Goal: Transaction & Acquisition: Purchase product/service

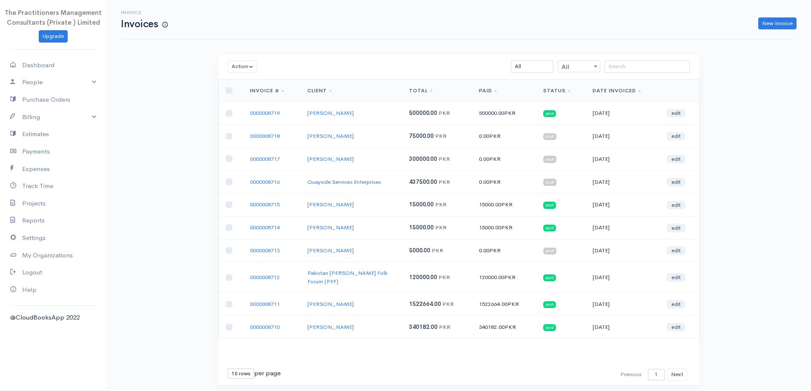
click at [613, 56] on div "Action Archive Delete Download PDF Send Mark as Sent Mark Un-Sent Enter Payment…" at bounding box center [458, 67] width 481 height 26
click at [615, 63] on input "search" at bounding box center [646, 66] width 85 height 12
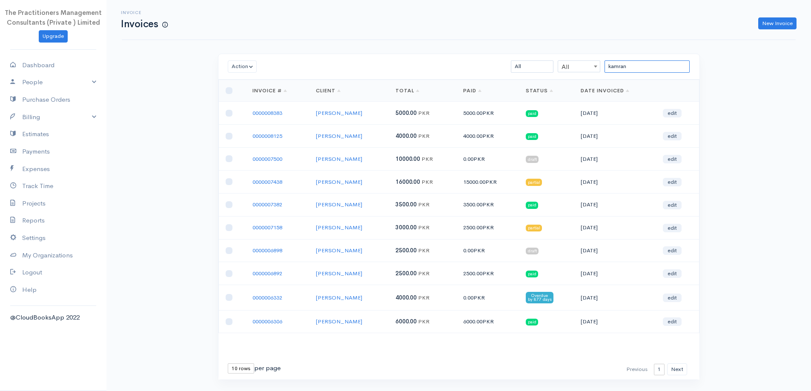
type input "kamran"
click at [641, 63] on input "kamran" at bounding box center [646, 66] width 85 height 12
click at [642, 63] on input "kamran" at bounding box center [646, 66] width 85 height 12
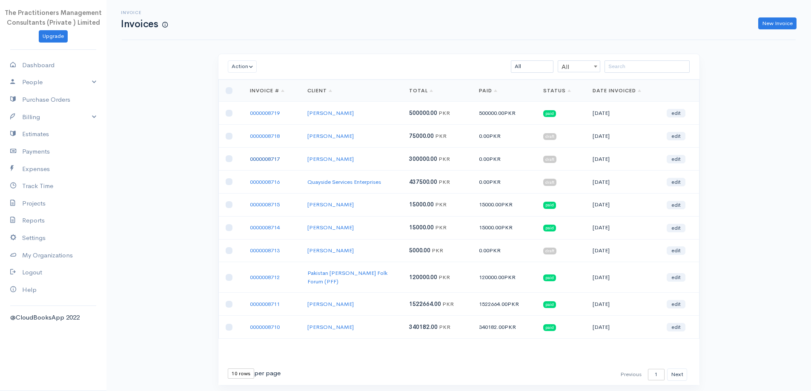
click at [263, 162] on link "0000008717" at bounding box center [265, 158] width 30 height 7
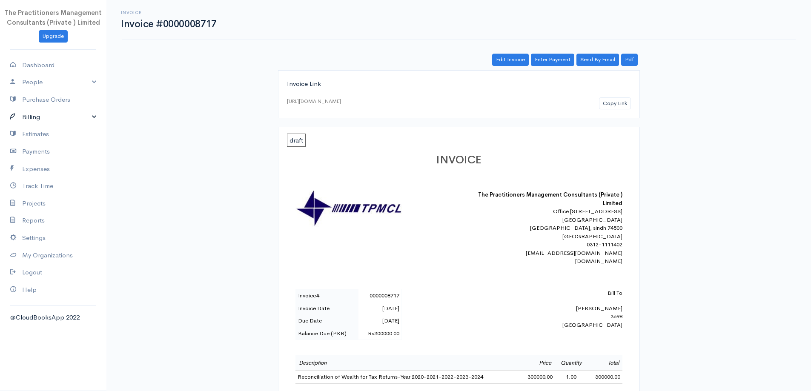
click at [34, 117] on link "Billing" at bounding box center [53, 117] width 106 height 17
click at [37, 136] on link "Invoice" at bounding box center [53, 133] width 106 height 15
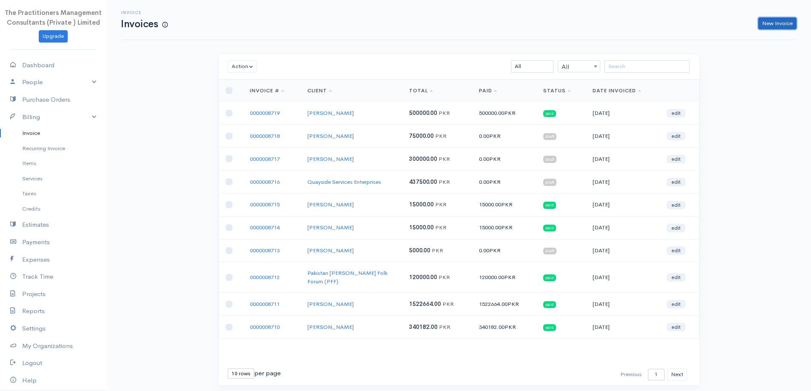
click at [769, 27] on link "New Invoice" at bounding box center [777, 23] width 38 height 12
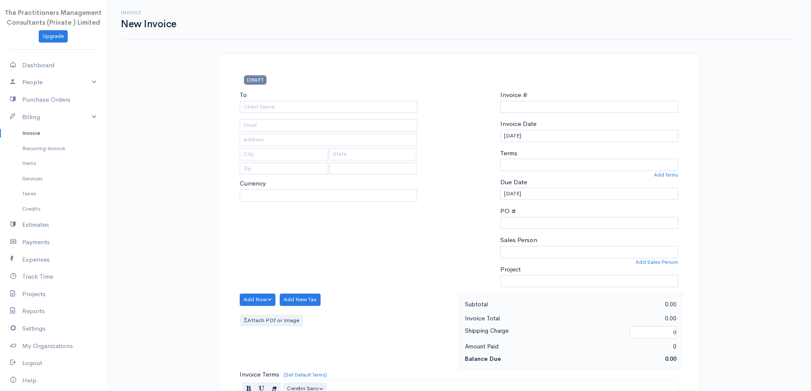
select select "[GEOGRAPHIC_DATA]"
type input "0000008720"
select select "PKR"
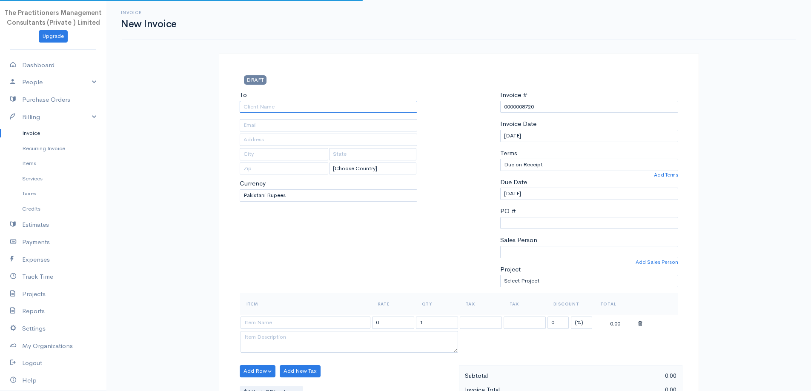
click at [326, 110] on input "To" at bounding box center [329, 107] width 178 height 12
type input "[PERSON_NAME]"
click at [362, 130] on input "text" at bounding box center [329, 125] width 178 height 12
type input "[PHONE_NUMBER]"
click at [304, 143] on input "text" at bounding box center [329, 140] width 178 height 12
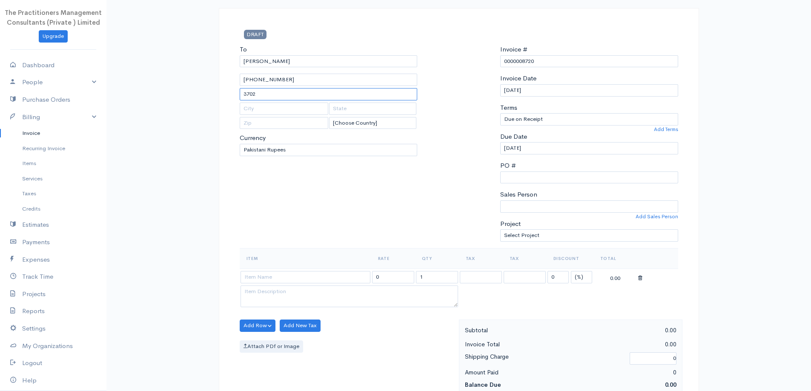
scroll to position [170, 0]
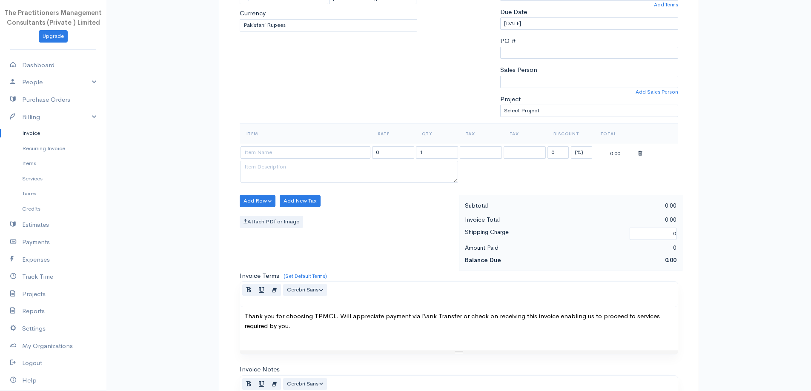
type input "3702"
click at [319, 149] on input at bounding box center [305, 152] width 130 height 12
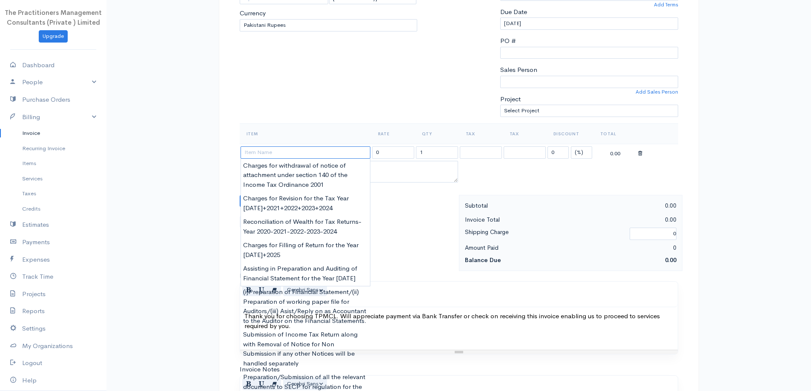
click at [355, 152] on input at bounding box center [305, 152] width 130 height 12
click at [309, 150] on input at bounding box center [305, 152] width 130 height 12
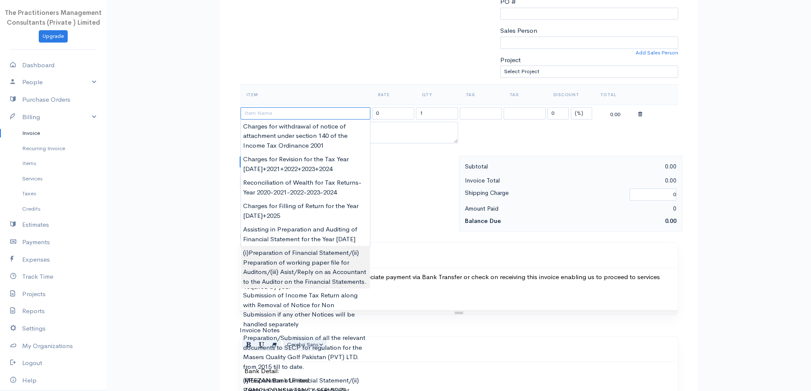
scroll to position [356, 0]
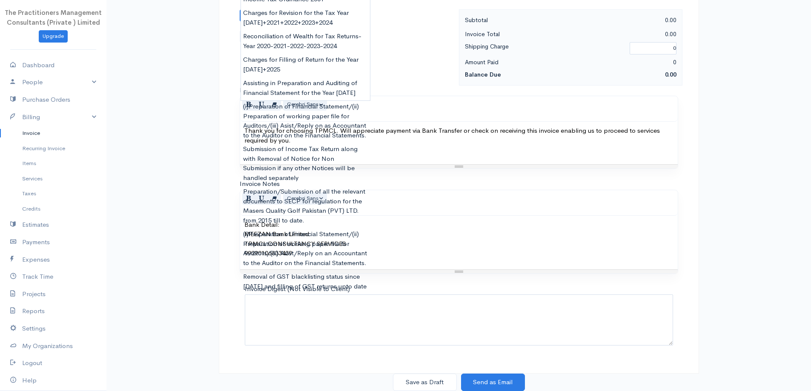
click at [170, 152] on div "Invoice New Invoice DRAFT To Saud Khalid [PHONE_NUMBER] 3702 [Choose Country] […" at bounding box center [458, 17] width 704 height 747
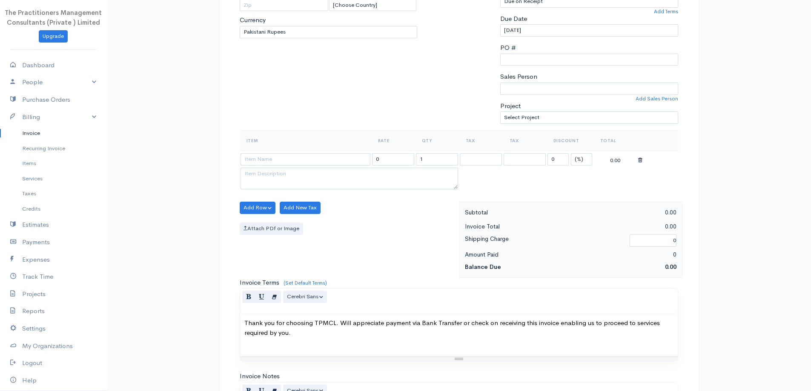
scroll to position [170, 0]
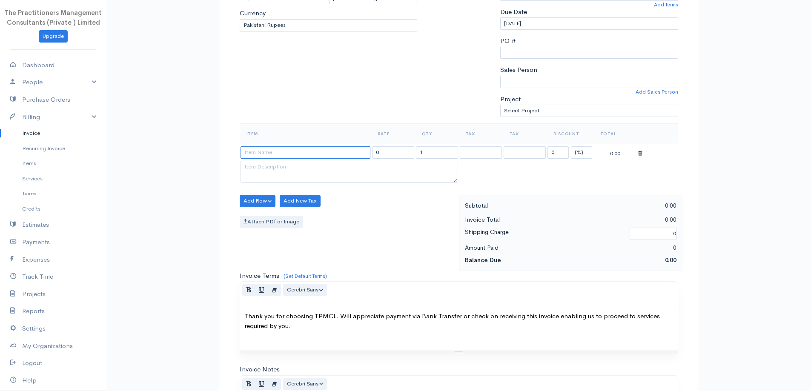
click at [340, 155] on input at bounding box center [305, 152] width 130 height 12
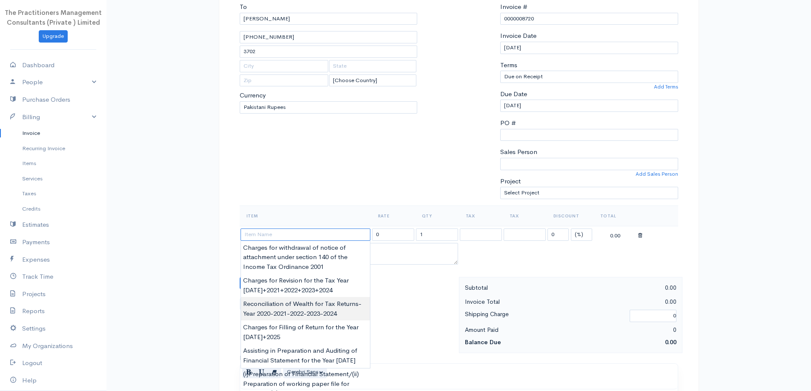
scroll to position [0, 0]
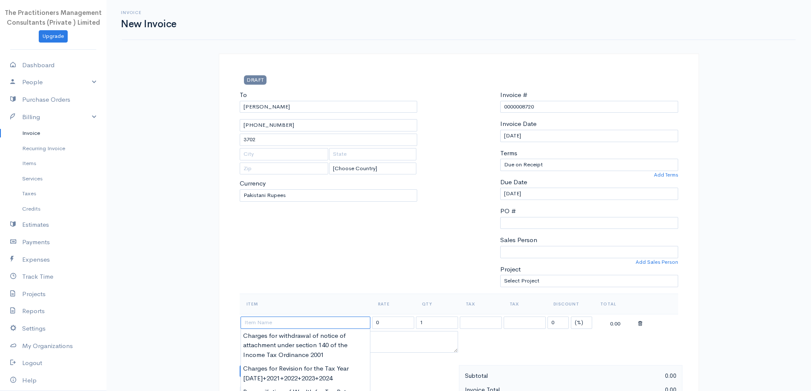
click at [285, 323] on input at bounding box center [305, 323] width 130 height 12
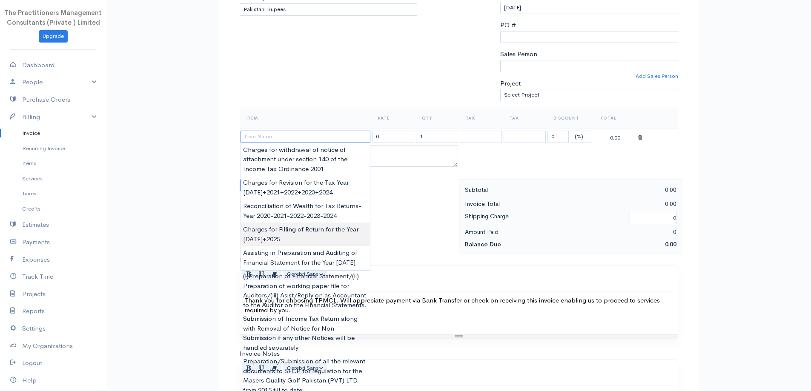
scroll to position [213, 0]
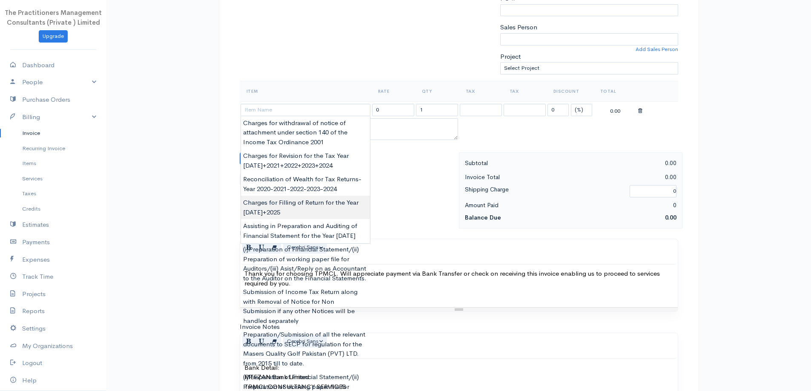
type input "Charges for Filling of Return for the Year [DATE]+2025"
type input "6000.00"
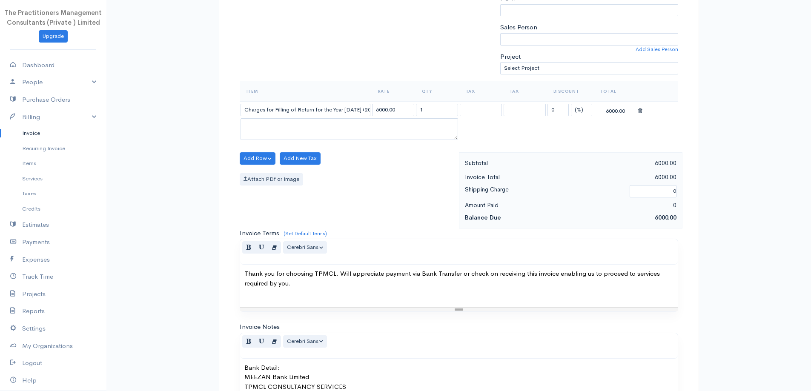
click at [311, 209] on body "The Practitioners Management Consultants (Private ) Limited Upgrade Dashboard P…" at bounding box center [405, 160] width 811 height 747
click at [379, 109] on input "6000.00" at bounding box center [393, 110] width 42 height 12
type input "5000.00"
click at [448, 110] on input "1" at bounding box center [437, 110] width 42 height 12
type input "2"
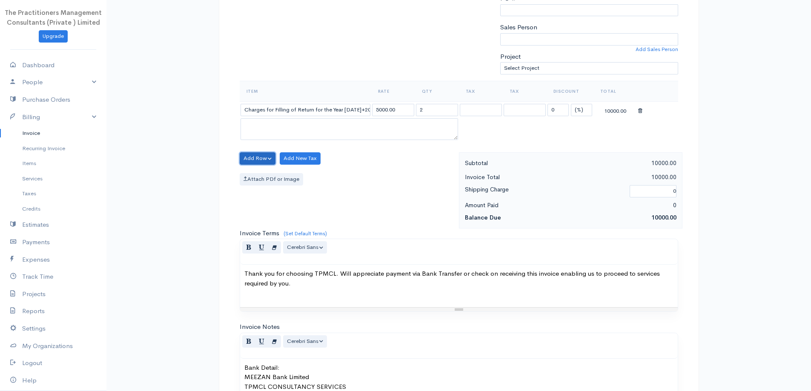
click at [248, 160] on button "Add Row" at bounding box center [258, 158] width 36 height 12
click at [254, 169] on link "Add Item Row" at bounding box center [273, 176] width 67 height 15
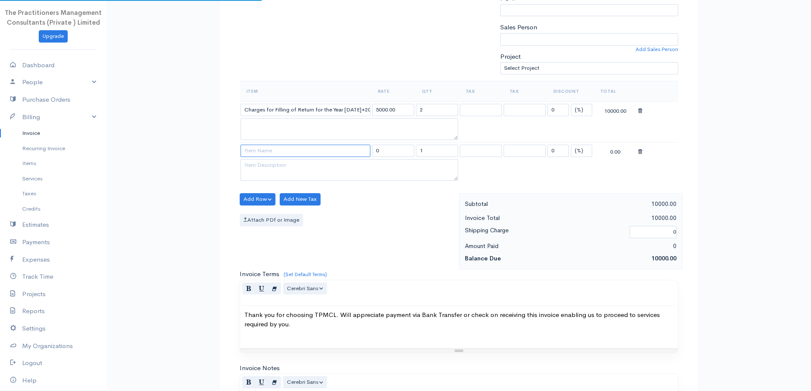
click at [277, 148] on input at bounding box center [305, 151] width 130 height 12
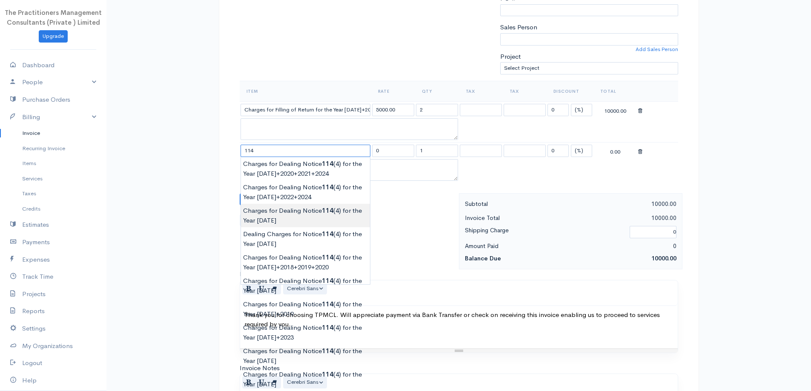
type input "Charges for Dealing Notice 114(4) for the Year [DATE]"
type input "10000.00"
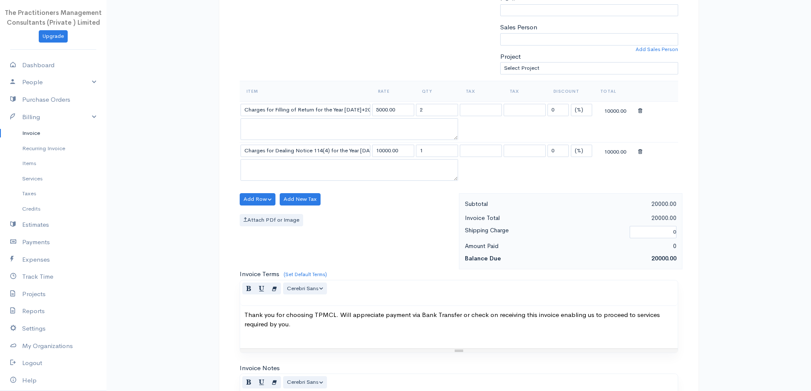
click at [314, 217] on body "The Practitioners Management Consultants (Private ) Limited Upgrade Dashboard P…" at bounding box center [405, 181] width 811 height 788
click at [366, 150] on input "Charges for Dealing Notice 114(4) for the Year [DATE]" at bounding box center [305, 151] width 130 height 12
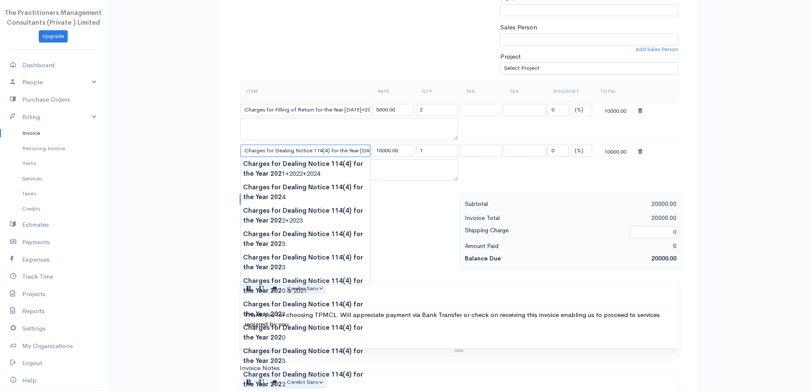
scroll to position [0, 3]
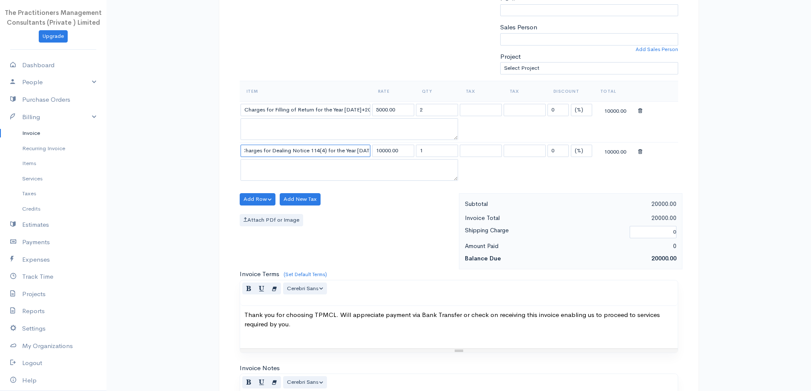
type input "Charges for Dealing Notice 114(4) for the Year [DATE]"
click at [254, 193] on div "Item Rate Qty Tax Tax Discount Total Charges for Filling of Return for the Year…" at bounding box center [459, 137] width 438 height 113
click at [250, 203] on button "Add Row" at bounding box center [258, 199] width 36 height 12
click at [252, 211] on link "Add Item Row" at bounding box center [273, 216] width 67 height 15
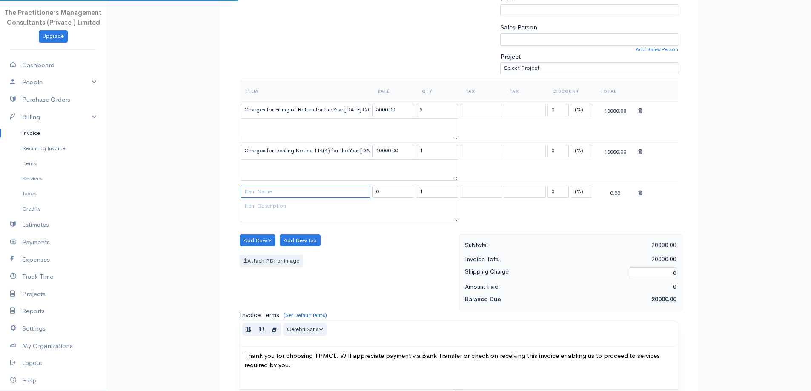
click at [255, 191] on input at bounding box center [305, 192] width 130 height 12
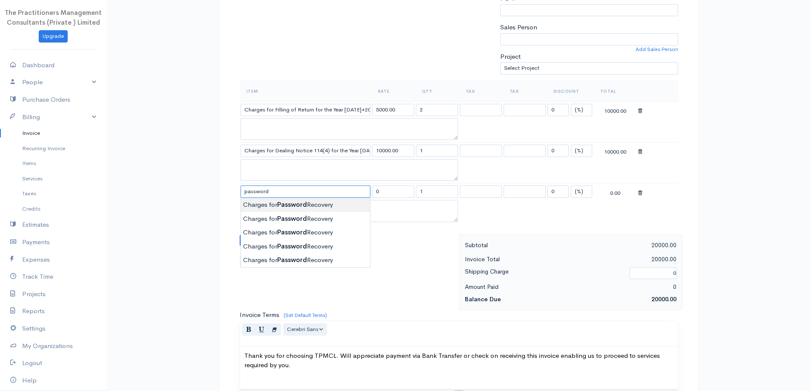
type input "Charges for Password Recovery"
type input "2000.00"
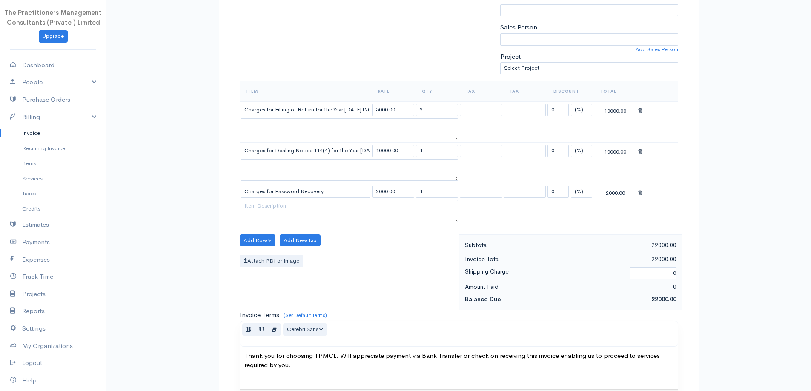
click at [295, 205] on body "The Practitioners Management Consultants (Private ) Limited Upgrade Dashboard P…" at bounding box center [405, 201] width 811 height 829
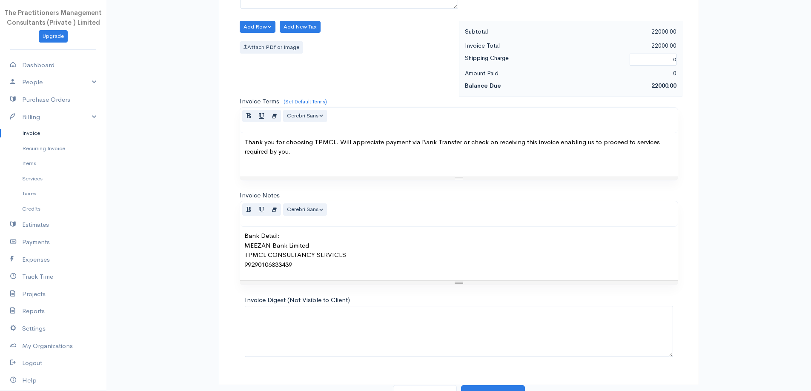
scroll to position [437, 0]
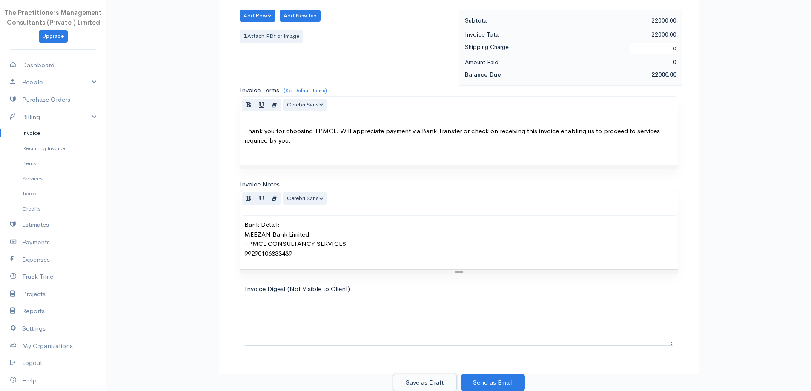
click at [420, 380] on button "Save as Draft" at bounding box center [425, 382] width 64 height 17
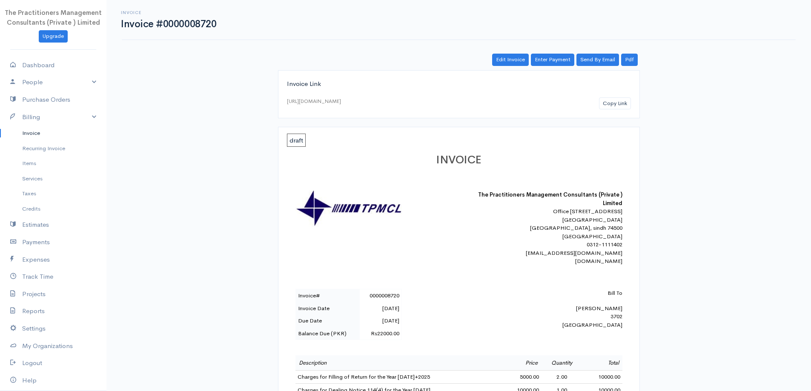
click at [48, 136] on link "Invoice" at bounding box center [53, 133] width 106 height 15
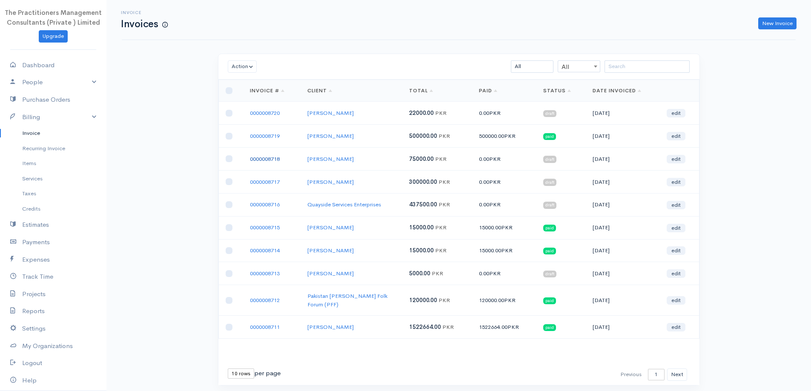
click at [267, 158] on link "0000008718" at bounding box center [265, 158] width 30 height 7
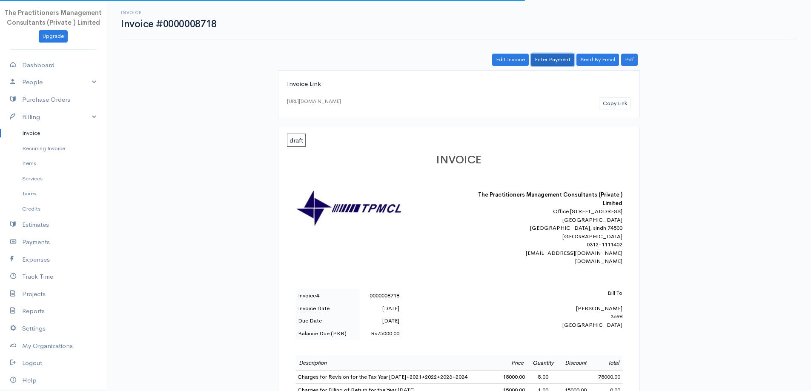
click at [537, 63] on link "Enter Payment" at bounding box center [552, 60] width 43 height 12
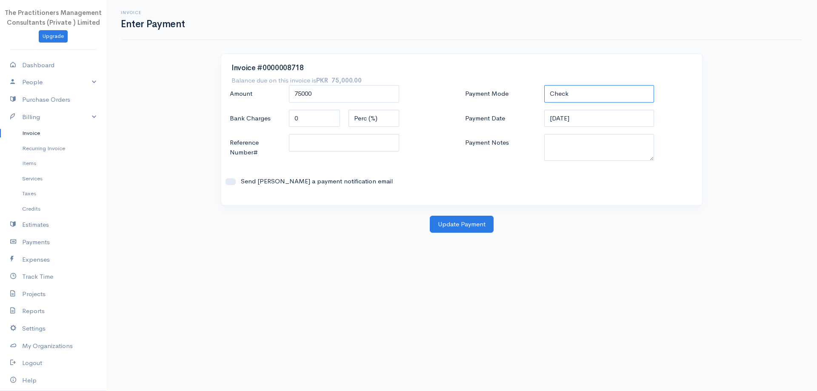
click at [604, 88] on select "Check Bank Transfer Credit Cash Debit ACH VISA MASTERCARD AMEX DISCOVER DINERS …" at bounding box center [599, 93] width 110 height 17
select select "Bank Transfer"
click at [544, 85] on select "Check Bank Transfer Credit Cash Debit ACH VISA MASTERCARD AMEX DISCOVER DINERS …" at bounding box center [599, 93] width 110 height 17
click at [609, 152] on textarea "Payment Notes" at bounding box center [599, 147] width 110 height 27
type textarea "5836"
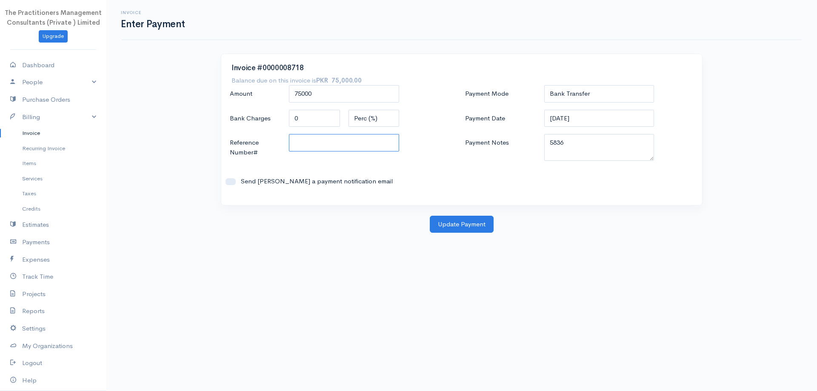
click at [388, 141] on input "Reference Number#" at bounding box center [344, 142] width 110 height 17
type input "5836"
click at [451, 222] on button "Update Payment" at bounding box center [462, 224] width 64 height 17
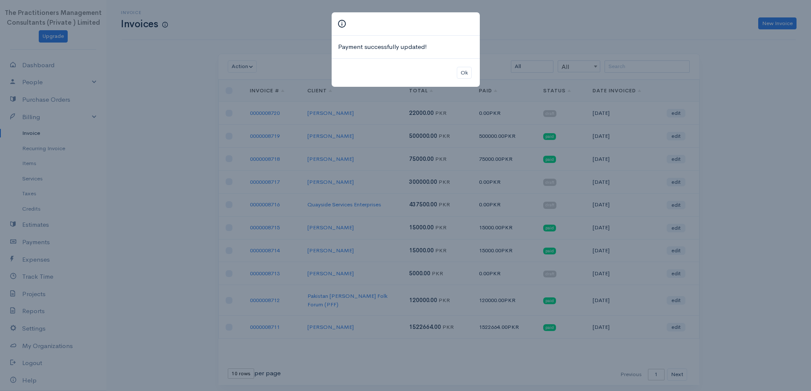
click at [472, 70] on div "Ok" at bounding box center [406, 72] width 148 height 29
click at [464, 67] on button "Ok" at bounding box center [464, 73] width 15 height 12
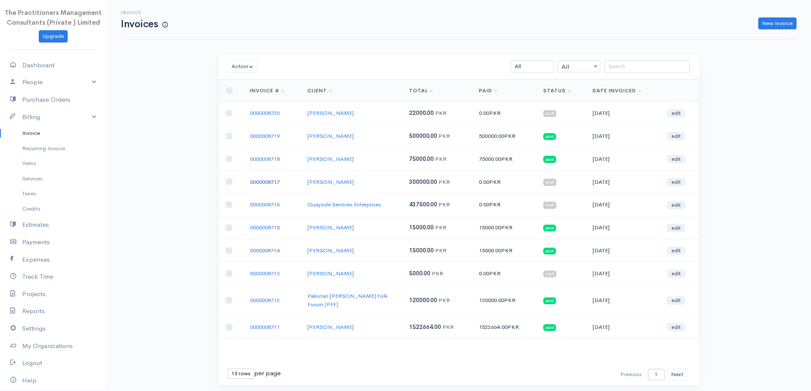
click at [275, 183] on link "0000008717" at bounding box center [265, 181] width 30 height 7
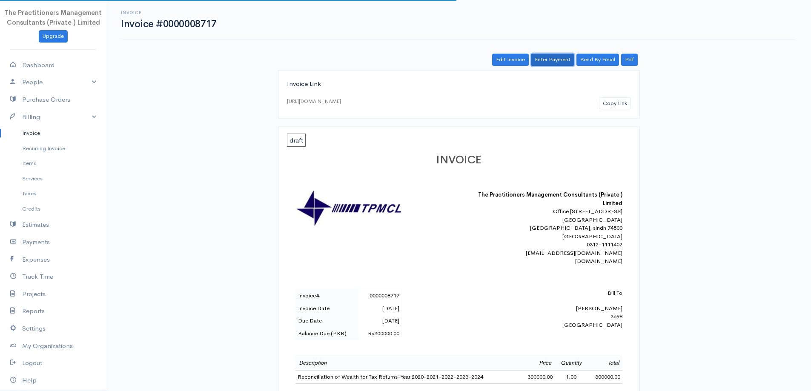
click at [563, 55] on link "Enter Payment" at bounding box center [552, 60] width 43 height 12
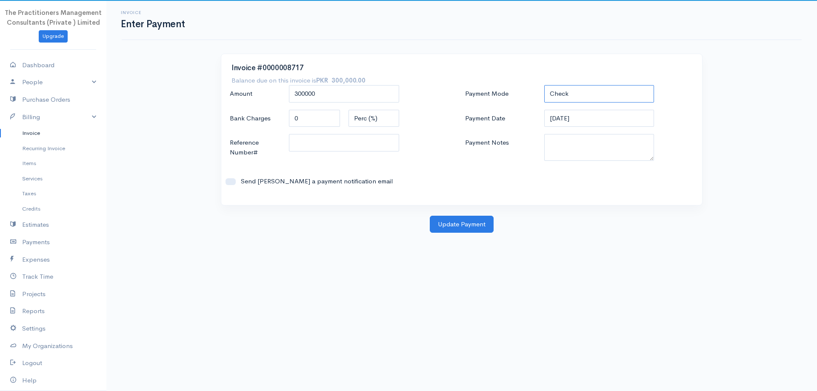
drag, startPoint x: 564, startPoint y: 96, endPoint x: 563, endPoint y: 101, distance: 5.3
click at [564, 96] on select "Check Bank Transfer Credit Cash Debit ACH VISA MASTERCARD AMEX DISCOVER DINERS …" at bounding box center [599, 93] width 110 height 17
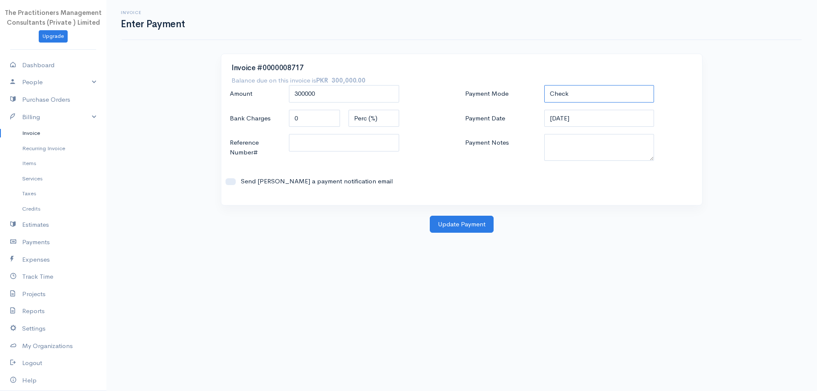
select select "Bank Transfer"
click at [544, 85] on select "Check Bank Transfer Credit Cash Debit ACH VISA MASTERCARD AMEX DISCOVER DINERS …" at bounding box center [599, 93] width 110 height 17
click at [561, 155] on textarea "Payment Notes" at bounding box center [599, 147] width 110 height 27
type textarea "5836"
click at [352, 148] on input "Reference Number#" at bounding box center [344, 142] width 110 height 17
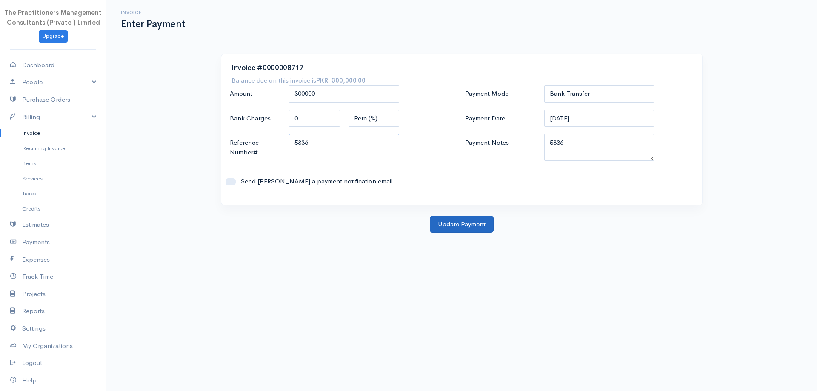
type input "5836"
click at [442, 219] on button "Update Payment" at bounding box center [462, 224] width 64 height 17
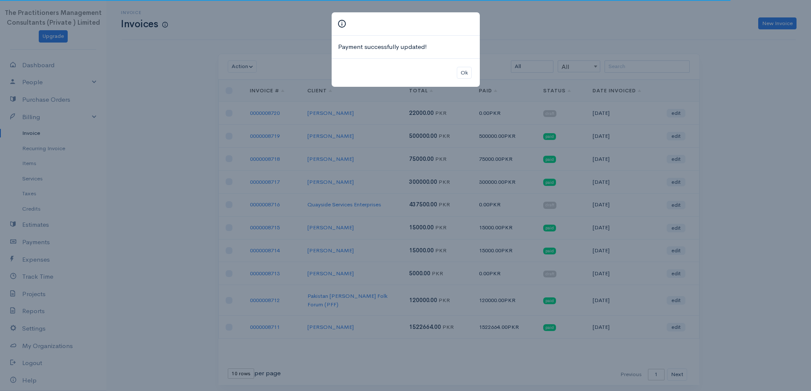
click at [463, 59] on div "Ok" at bounding box center [406, 72] width 148 height 29
click at [467, 64] on div "Ok" at bounding box center [406, 72] width 148 height 29
click at [465, 69] on button "Ok" at bounding box center [464, 73] width 15 height 12
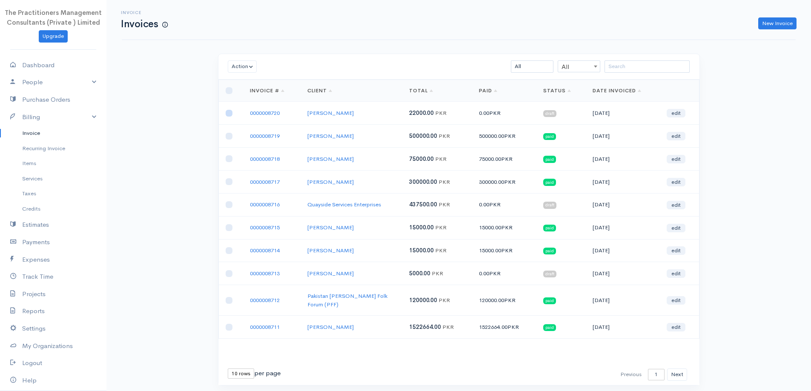
click at [231, 111] on input "checkbox" at bounding box center [229, 113] width 7 height 7
click at [243, 71] on button "Action" at bounding box center [242, 66] width 29 height 12
click at [241, 115] on link "Download PDF" at bounding box center [261, 113] width 67 height 15
click at [227, 111] on input "checkbox" at bounding box center [229, 113] width 7 height 7
checkbox input "false"
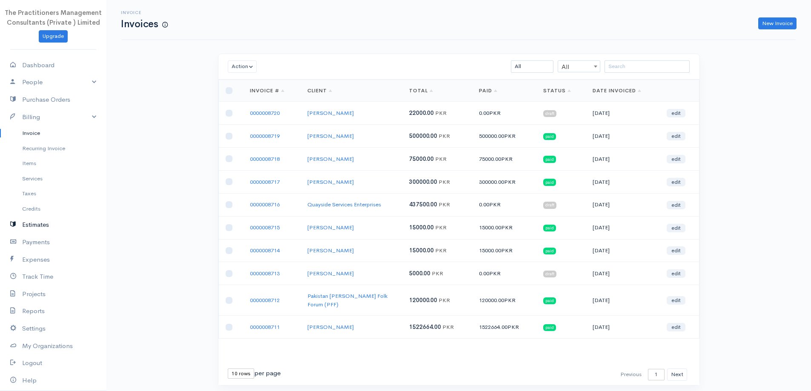
click at [22, 226] on link "Estimates" at bounding box center [53, 224] width 106 height 17
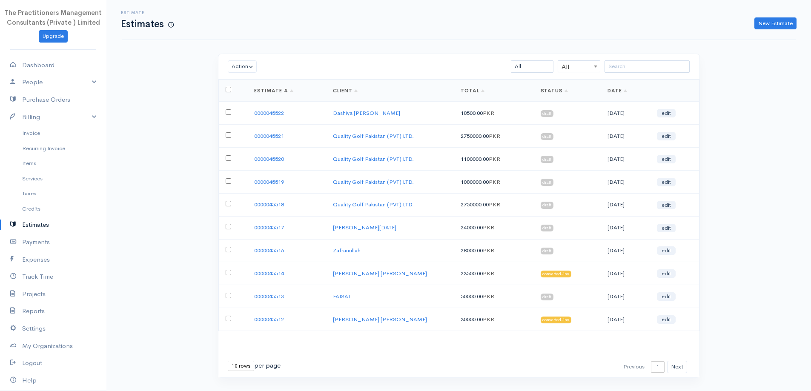
click at [41, 221] on link "Estimates" at bounding box center [53, 224] width 106 height 17
click at [760, 22] on link "New Estimate" at bounding box center [775, 23] width 42 height 12
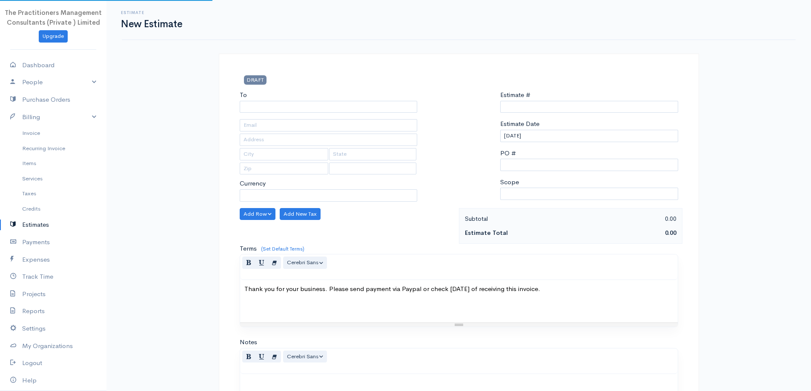
type input "0000045523"
select select "[GEOGRAPHIC_DATA]"
select select "PKR"
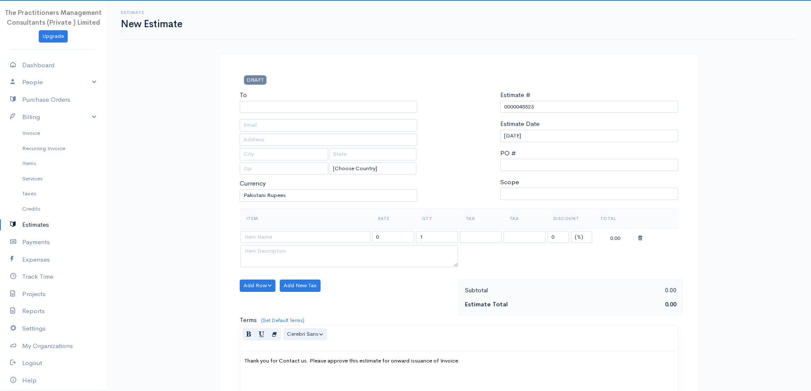
click at [334, 113] on div "To [Choose Country] [GEOGRAPHIC_DATA] [GEOGRAPHIC_DATA] [GEOGRAPHIC_DATA] [GEOG…" at bounding box center [328, 149] width 186 height 118
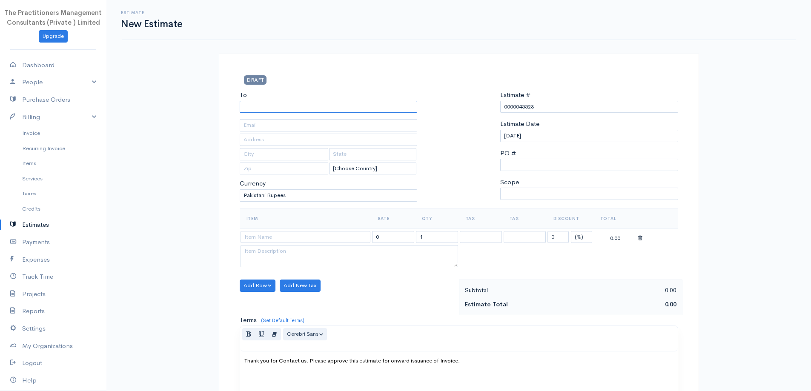
click at [334, 105] on input "To" at bounding box center [329, 107] width 178 height 12
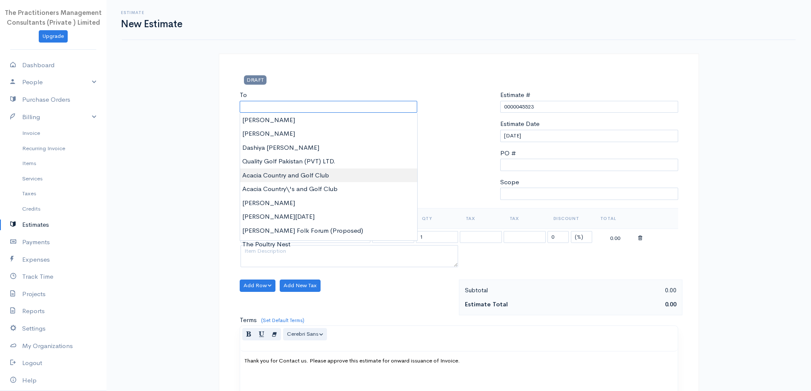
paste input "[PERSON_NAME] [PERSON_NAME]"
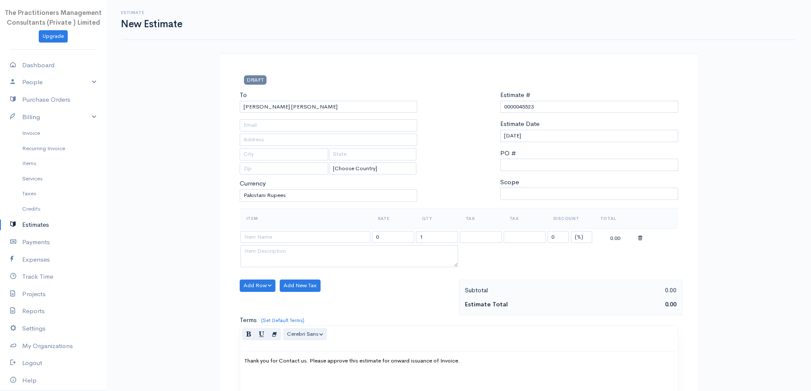
click at [211, 176] on div "DRAFT To [PERSON_NAME] [PERSON_NAME] [Choose Country] [GEOGRAPHIC_DATA] [GEOGRA…" at bounding box center [458, 310] width 511 height 512
click at [295, 104] on input "[PERSON_NAME] [PERSON_NAME]" at bounding box center [329, 107] width 178 height 12
type input "s"
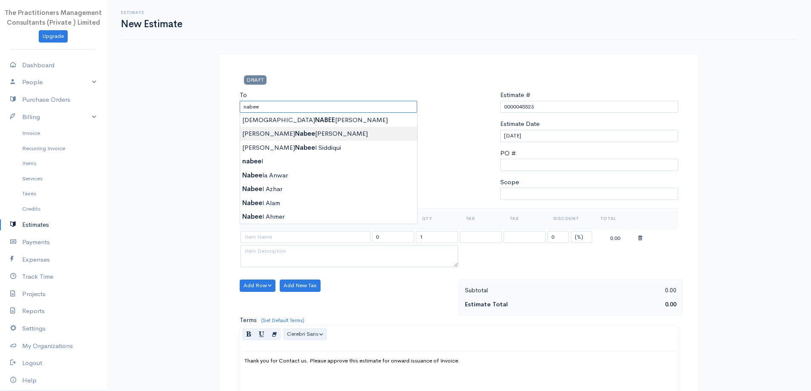
type input "[PERSON_NAME] [PERSON_NAME]"
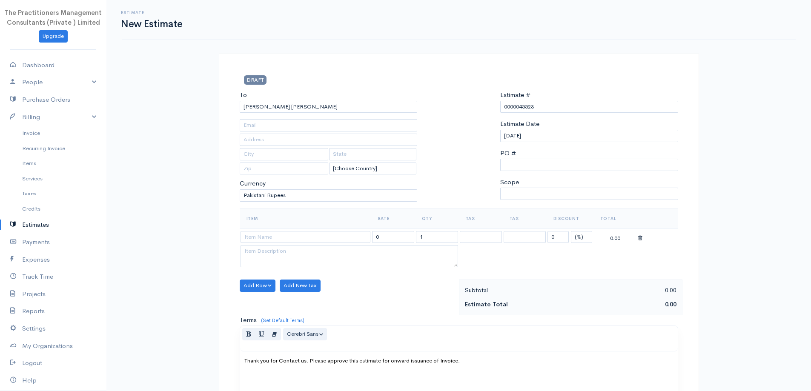
click at [346, 133] on body "The Practitioners Management Consultants (Private ) Limited Upgrade Dashboard P…" at bounding box center [405, 283] width 811 height 566
type input "[PHONE_NUMBER]"
type input "3125"
type input "[GEOGRAPHIC_DATA]"
type input "0332-2357475"
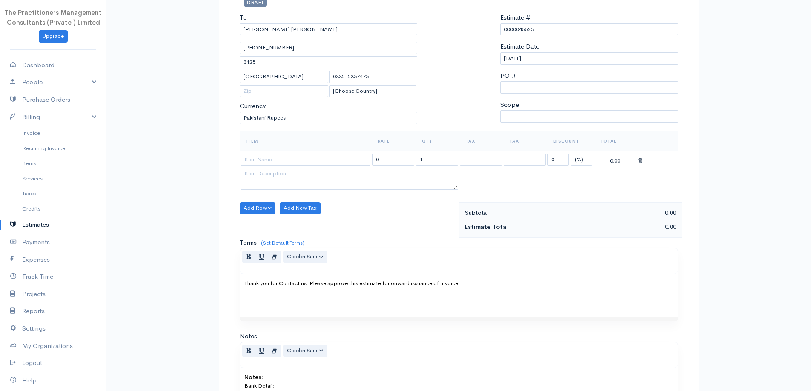
scroll to position [85, 0]
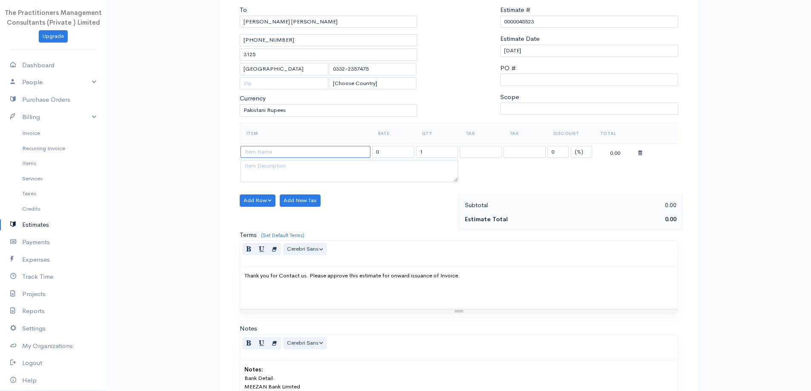
click at [314, 157] on input at bounding box center [305, 152] width 130 height 12
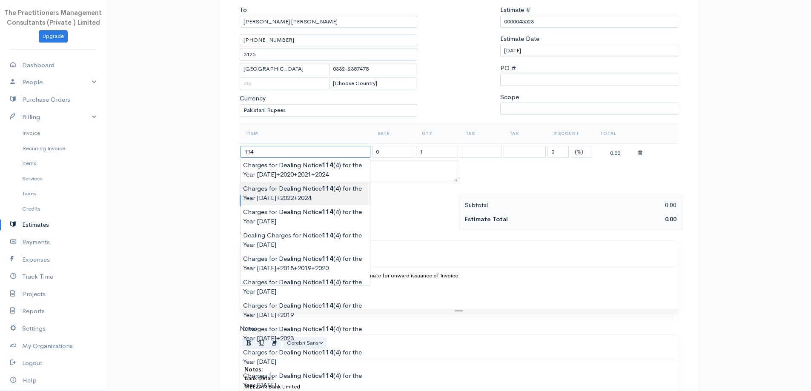
type input "Charges for Dealing Notice 114(4) for the Year [DATE]+2022+2024"
type input "30000.00"
click at [312, 186] on body "The Practitioners Management Consultants (Private ) Limited Upgrade Dashboard P…" at bounding box center [405, 198] width 811 height 566
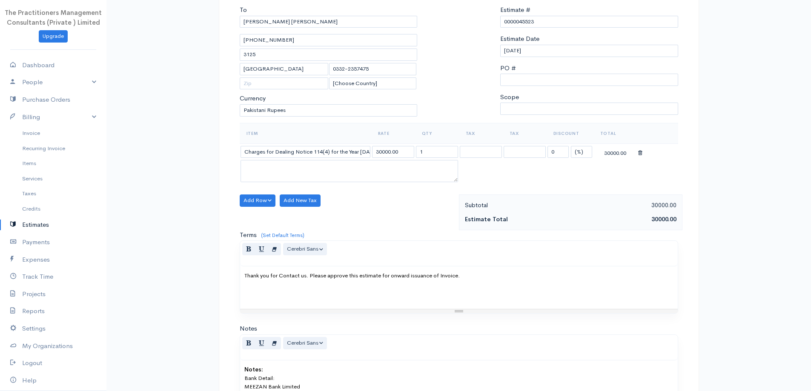
click at [336, 159] on td "Charges for Dealing Notice 114(4) for the Year [DATE]+2022+2024" at bounding box center [305, 151] width 131 height 17
click at [357, 137] on th "Item" at bounding box center [305, 133] width 131 height 20
click at [356, 152] on input "Charges for Dealing Notice 114(4) for the Year [DATE]+2022+2024" at bounding box center [305, 152] width 130 height 12
type input "Charges for Dealing Notice 114(4) for the Year [DATE]+2024"
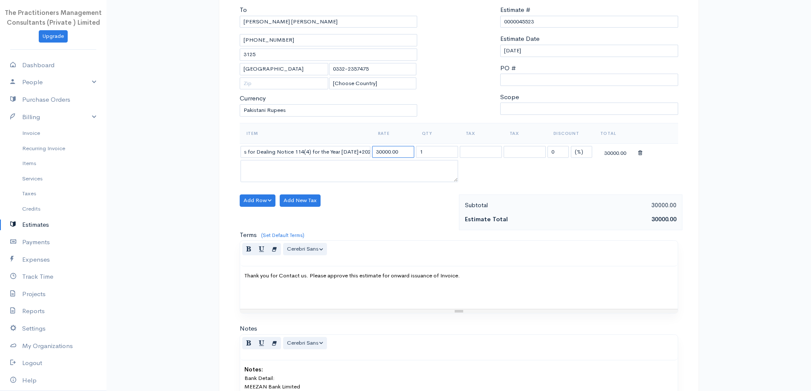
drag, startPoint x: 388, startPoint y: 155, endPoint x: 382, endPoint y: 154, distance: 6.0
click at [384, 155] on input "30000.00" at bounding box center [393, 152] width 42 height 12
click at [380, 154] on input "30000.00" at bounding box center [393, 152] width 42 height 12
type input "10000.00"
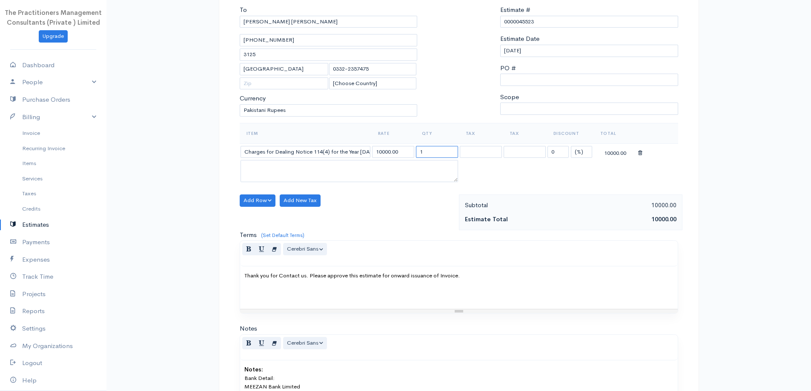
click at [429, 152] on input "1" at bounding box center [437, 152] width 42 height 12
type input "2"
click at [369, 186] on div "Item Rate Qty Tax Tax Discount Total Charges for Dealing Notice 114(4) for the …" at bounding box center [459, 158] width 438 height 71
click at [249, 204] on button "Add Row" at bounding box center [258, 200] width 36 height 12
click at [260, 224] on link "Add Item Row" at bounding box center [273, 218] width 67 height 15
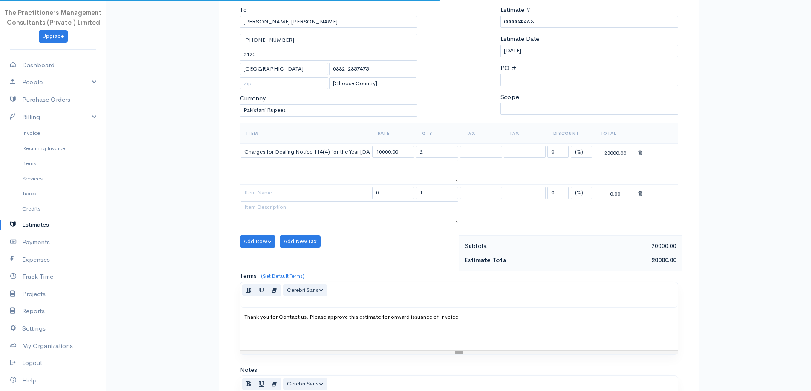
click at [267, 199] on td at bounding box center [305, 192] width 131 height 17
click at [267, 198] on input at bounding box center [305, 193] width 130 height 12
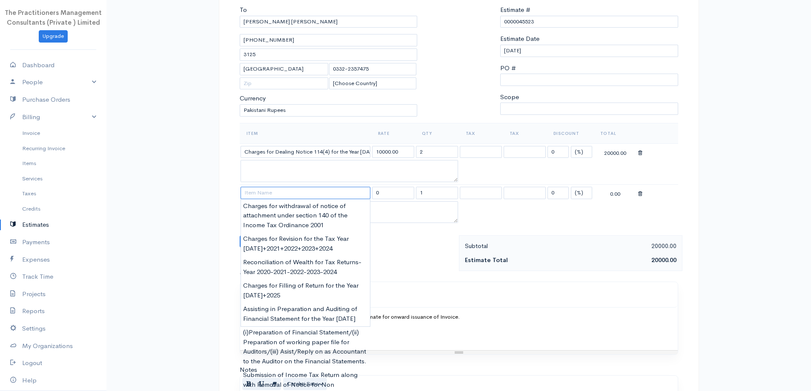
type input "c"
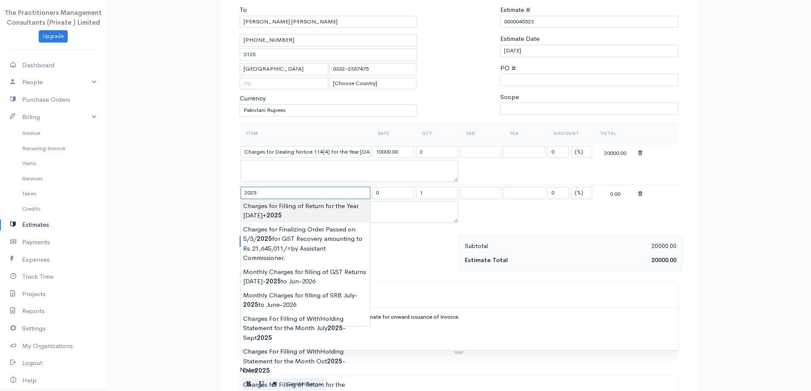
type input "Charges for Filling of Return for the Year [DATE]+2025"
type input "6000.00"
click at [270, 202] on body "The Practitioners Management Consultants (Private ) Limited Upgrade Dashboard P…" at bounding box center [405, 218] width 811 height 607
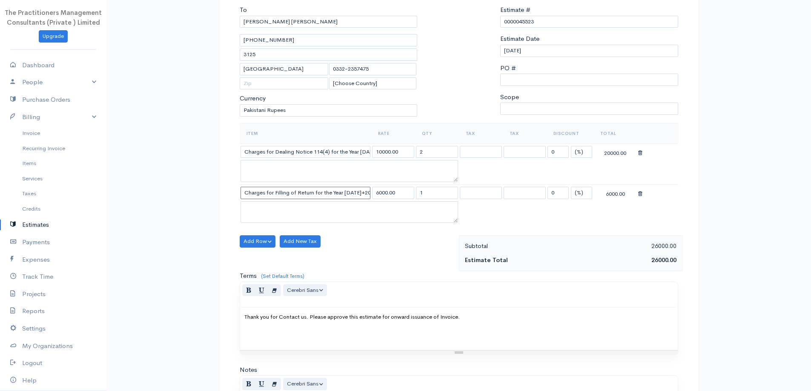
click at [307, 192] on input "Charges for Filling of Return for the Year [DATE]+2025" at bounding box center [305, 193] width 130 height 12
type input "Charges for Filling of Return for the Year [DATE]"
drag, startPoint x: 393, startPoint y: 193, endPoint x: 376, endPoint y: 197, distance: 17.0
click at [391, 193] on input "6000.00" at bounding box center [393, 193] width 42 height 12
drag, startPoint x: 379, startPoint y: 191, endPoint x: 377, endPoint y: 197, distance: 6.9
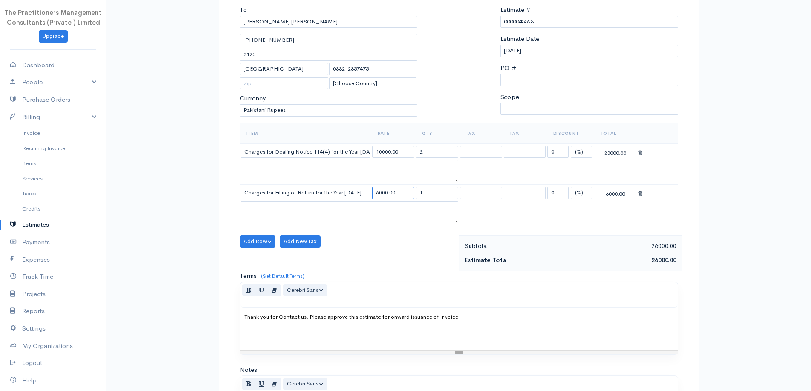
click at [378, 191] on input "6000.00" at bounding box center [393, 193] width 42 height 12
type input "5000.00"
click at [422, 195] on input "1" at bounding box center [437, 193] width 42 height 12
click at [476, 249] on div "Subtotal" at bounding box center [515, 246] width 110 height 11
click at [363, 280] on div "Terms (Set Default Terms) Thank you for your business. Please send payment via …" at bounding box center [459, 313] width 438 height 84
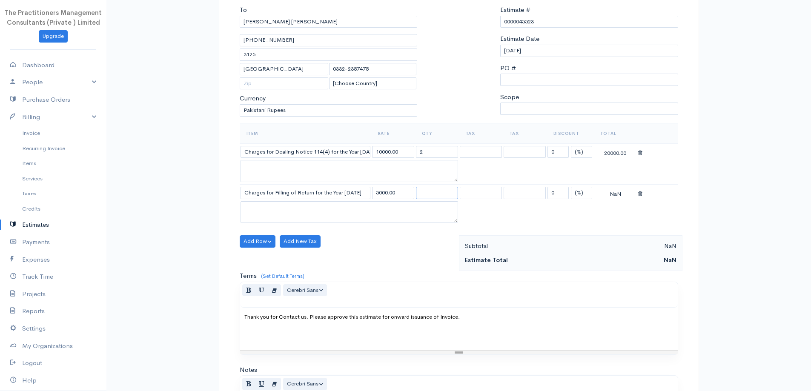
drag, startPoint x: 423, startPoint y: 194, endPoint x: 428, endPoint y: 187, distance: 8.6
click at [425, 192] on input "text" at bounding box center [437, 193] width 42 height 12
type input "1"
click at [244, 239] on button "Add Row" at bounding box center [258, 241] width 36 height 12
click at [255, 260] on link "Add Item Row" at bounding box center [273, 259] width 67 height 15
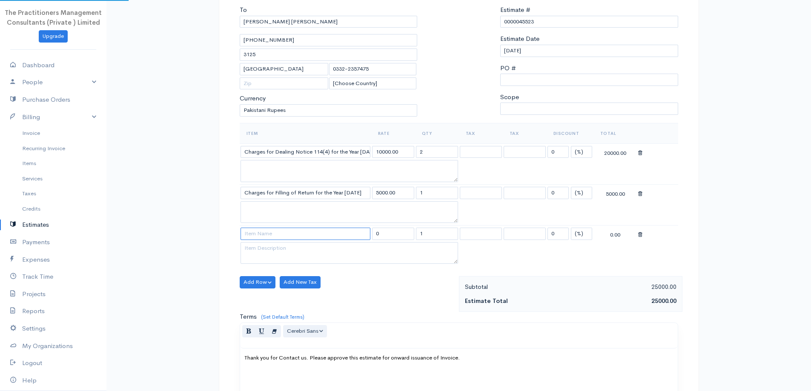
click at [266, 236] on input at bounding box center [305, 234] width 130 height 12
type input "Charges For Appeal for 2023"
click at [389, 233] on input "0" at bounding box center [393, 234] width 42 height 12
type input "25000"
click at [392, 283] on div "Add Row Add Item Row Add Time Row Add New Tax" at bounding box center [346, 294] width 223 height 36
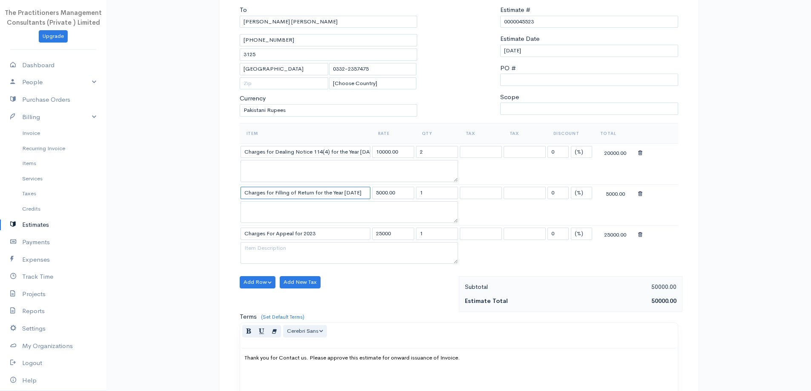
click at [360, 193] on input "Charges for Filling of Return for the Year [DATE]" at bounding box center [305, 193] width 130 height 12
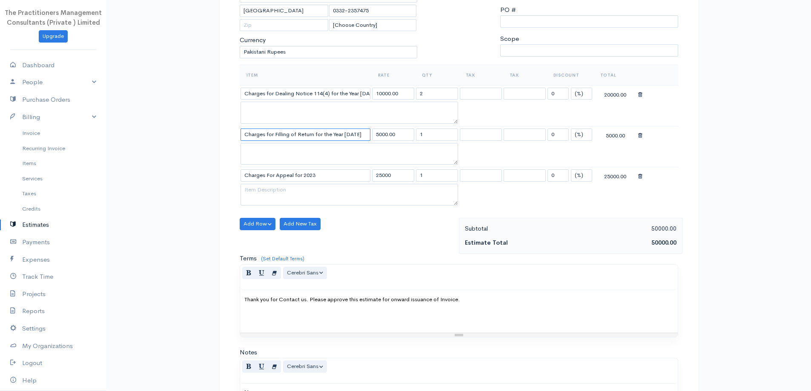
scroll to position [257, 0]
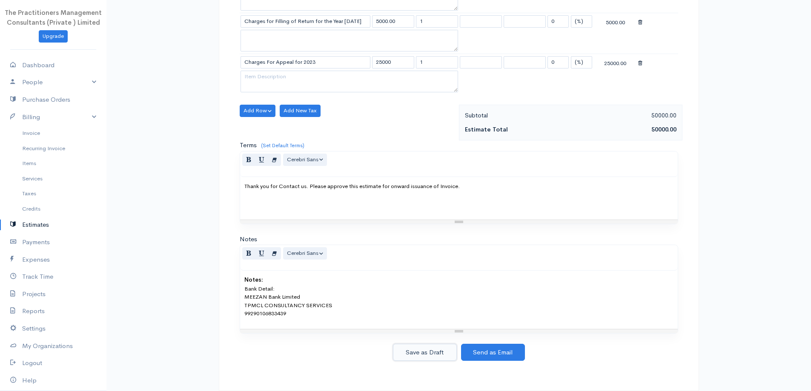
click at [411, 351] on button "Save as Draft" at bounding box center [425, 352] width 64 height 17
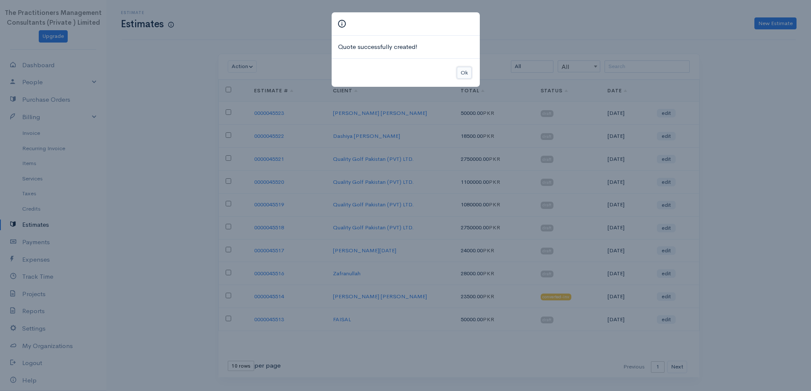
click at [463, 73] on button "Ok" at bounding box center [464, 73] width 15 height 12
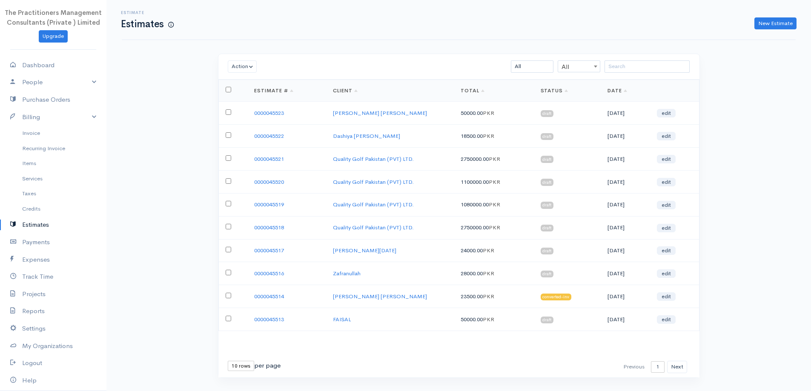
click at [262, 110] on link "0000045523" at bounding box center [269, 112] width 30 height 7
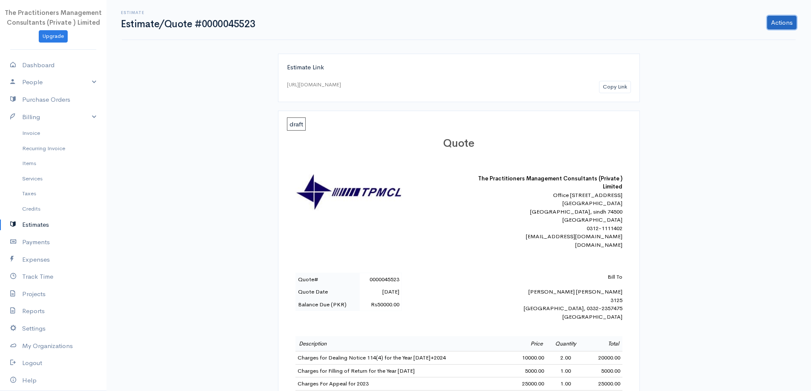
click at [782, 18] on link "Actions" at bounding box center [781, 23] width 29 height 14
click at [735, 116] on link "PDF" at bounding box center [759, 114] width 75 height 15
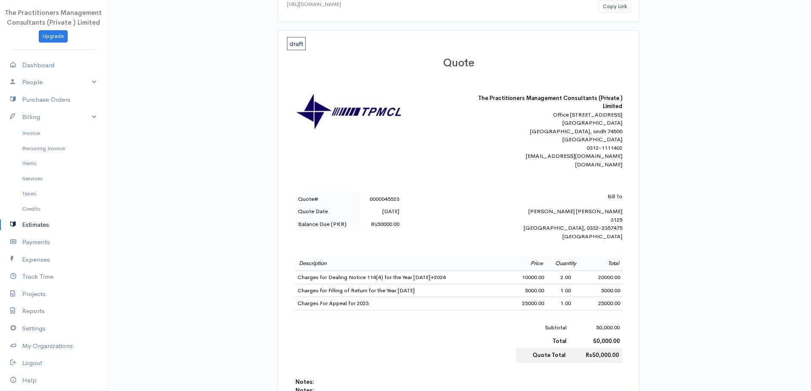
scroll to position [170, 0]
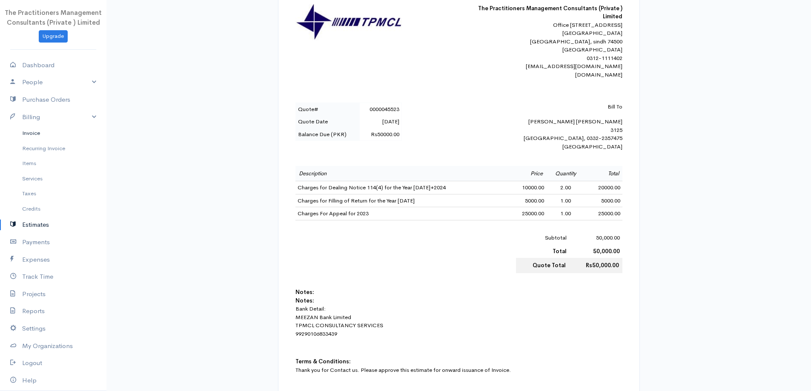
click at [5, 134] on link "Invoice" at bounding box center [53, 133] width 106 height 15
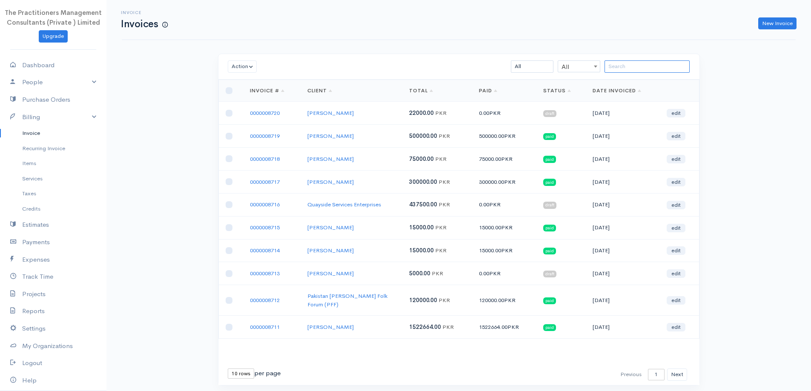
click at [657, 63] on input "search" at bounding box center [646, 66] width 85 height 12
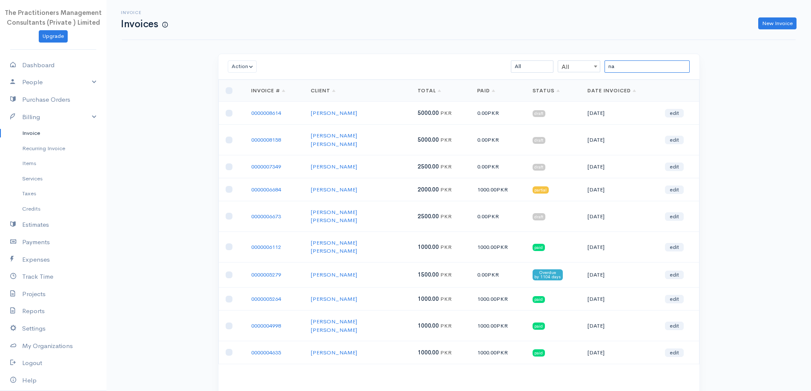
type input "n"
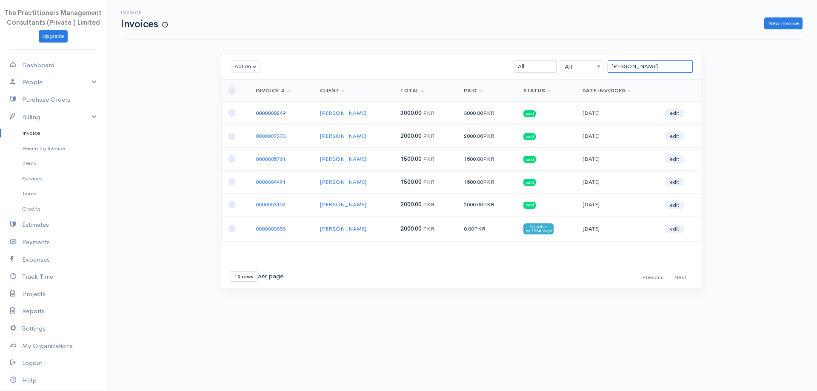
type input "[PERSON_NAME]"
click at [278, 112] on link "0000008249" at bounding box center [271, 112] width 30 height 7
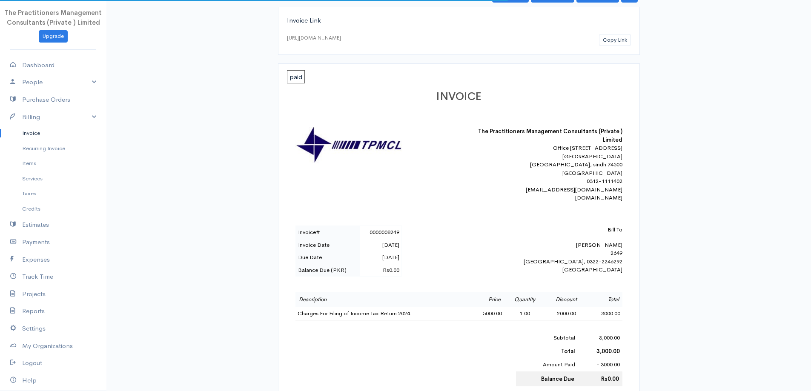
scroll to position [170, 0]
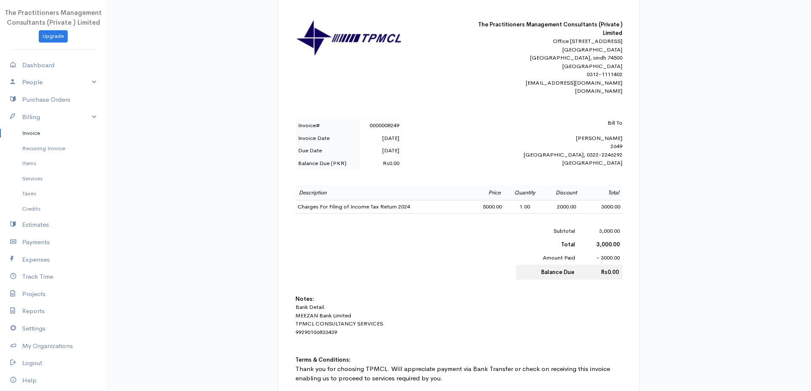
click at [614, 159] on div "Bill To [PERSON_NAME] 2649 [GEOGRAPHIC_DATA], 0322-2246292 [GEOGRAPHIC_DATA]" at bounding box center [547, 143] width 149 height 49
click at [614, 158] on div "Bill To [PERSON_NAME] 2649 [GEOGRAPHIC_DATA], 0322-2246292 [GEOGRAPHIC_DATA]" at bounding box center [547, 143] width 149 height 49
click at [615, 155] on div "Bill To [PERSON_NAME] 2649 [GEOGRAPHIC_DATA], 0322-2246292 [GEOGRAPHIC_DATA]" at bounding box center [547, 143] width 149 height 49
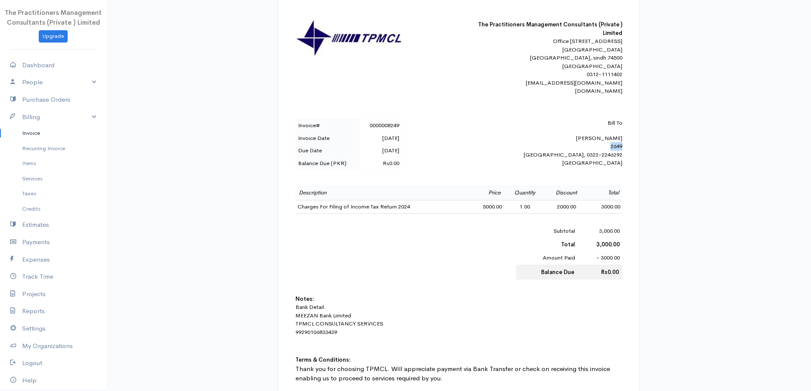
click at [615, 155] on div "Bill To [PERSON_NAME] 2649 [GEOGRAPHIC_DATA], 0322-2246292 [GEOGRAPHIC_DATA]" at bounding box center [547, 143] width 149 height 49
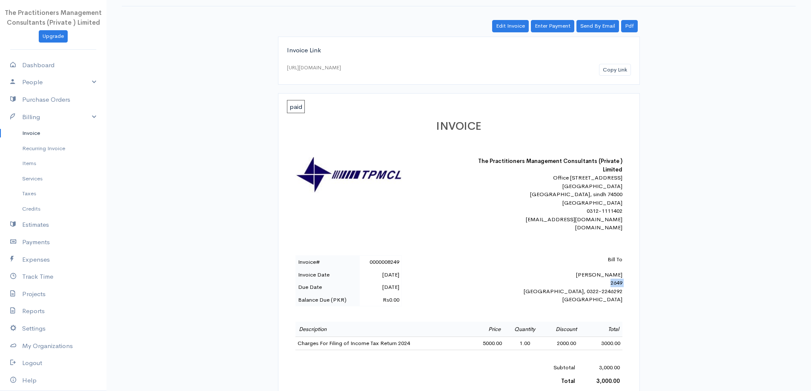
scroll to position [0, 0]
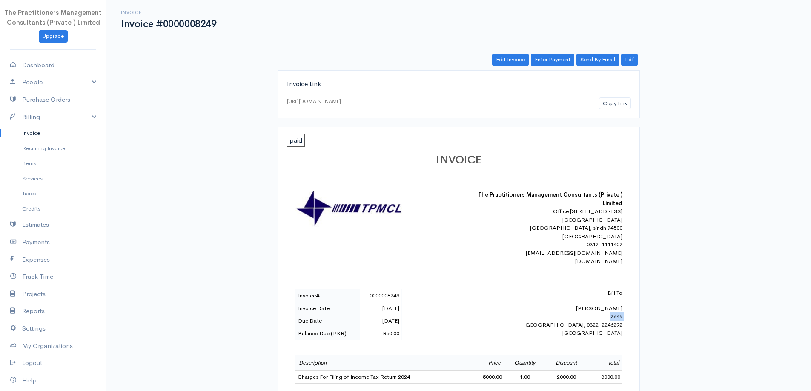
click at [23, 135] on link "Invoice" at bounding box center [53, 133] width 106 height 15
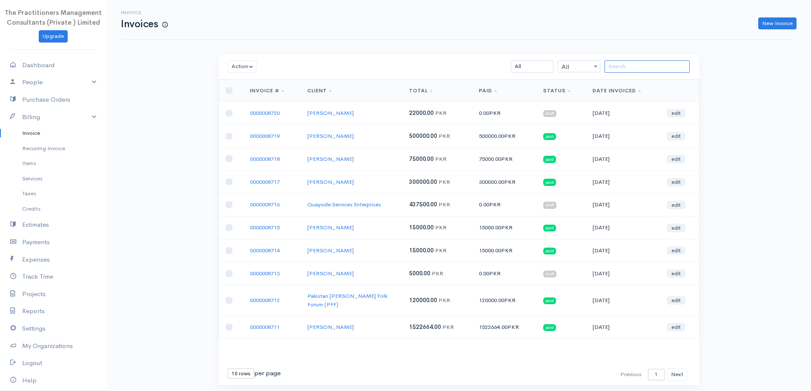
click at [651, 67] on input "search" at bounding box center [646, 66] width 85 height 12
click at [770, 20] on link "New Invoice" at bounding box center [777, 23] width 38 height 12
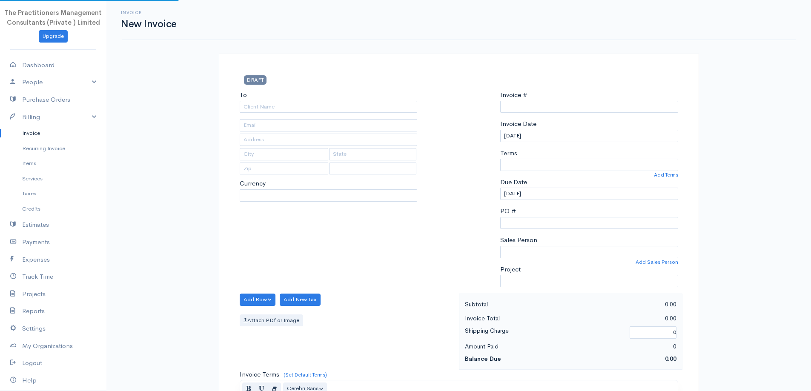
type input "0000008721"
select select "[GEOGRAPHIC_DATA]"
select select "PKR"
click at [274, 114] on div "To [Choose Country] [GEOGRAPHIC_DATA] [GEOGRAPHIC_DATA] [GEOGRAPHIC_DATA] [GEOG…" at bounding box center [328, 191] width 186 height 203
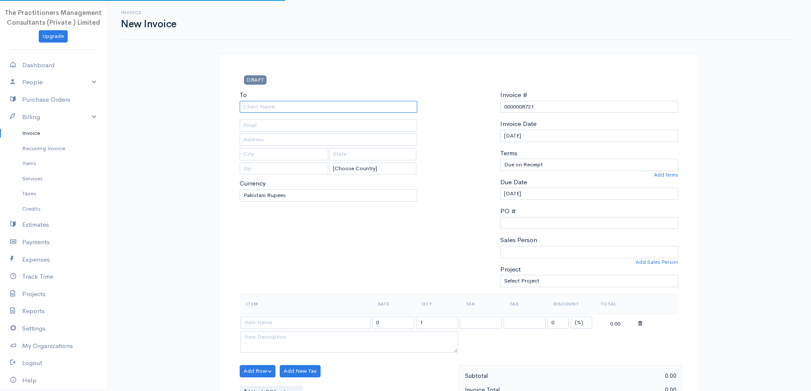
click at [279, 103] on input "To" at bounding box center [329, 107] width 178 height 12
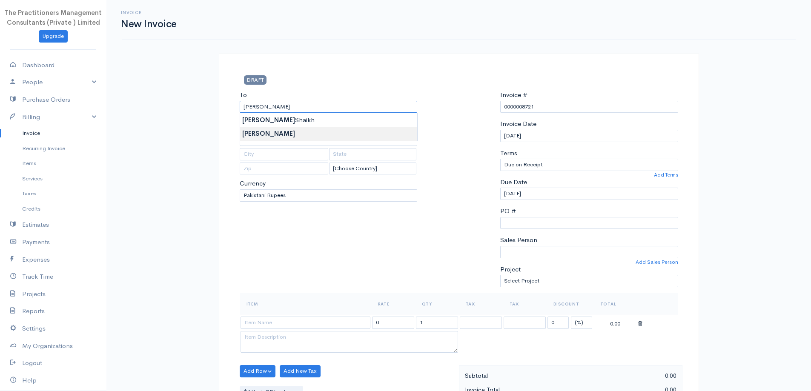
type input "[PERSON_NAME]"
click at [281, 136] on body "The Practitioners Management Consultants (Private ) Limited Upgrade Dashboard P…" at bounding box center [405, 373] width 811 height 747
type input "1494"
type input "[GEOGRAPHIC_DATA]"
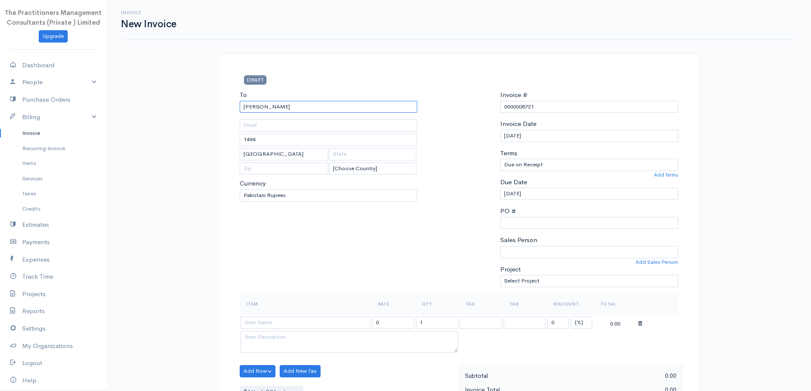
click at [304, 107] on input "[PERSON_NAME]" at bounding box center [329, 107] width 178 height 12
type input "[PERSON_NAME] [PERSON_NAME]"
click at [305, 120] on body "The Practitioners Management Consultants (Private ) Limited Upgrade Dashboard P…" at bounding box center [405, 373] width 811 height 747
type input "933"
click at [309, 110] on input "[PERSON_NAME] [PERSON_NAME]" at bounding box center [329, 107] width 178 height 12
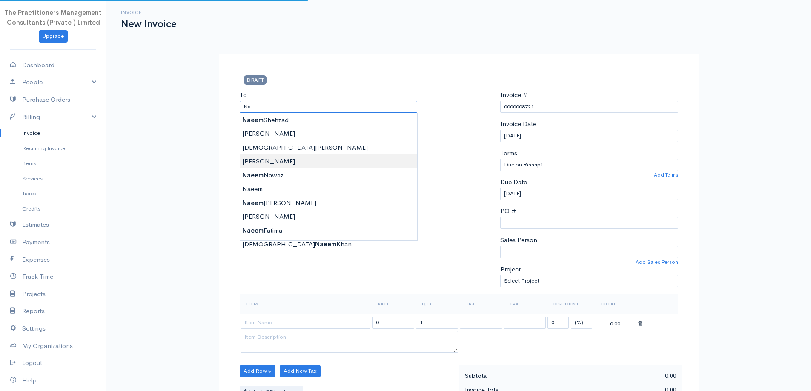
type input "N"
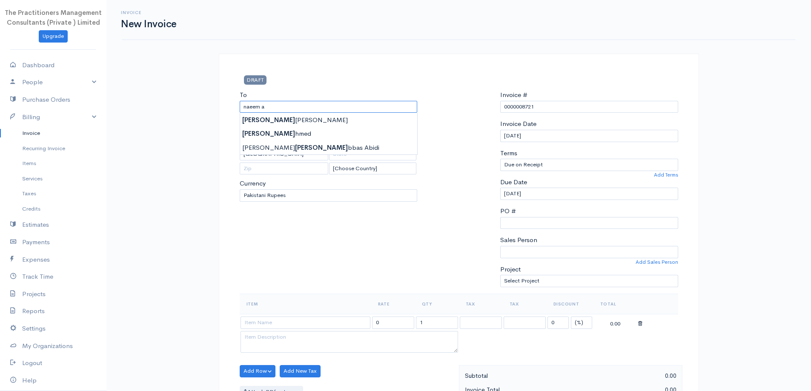
type input "[PERSON_NAME] [PERSON_NAME]"
click at [337, 154] on body "The Practitioners Management Consultants (Private ) Limited Upgrade Dashboard P…" at bounding box center [405, 373] width 811 height 747
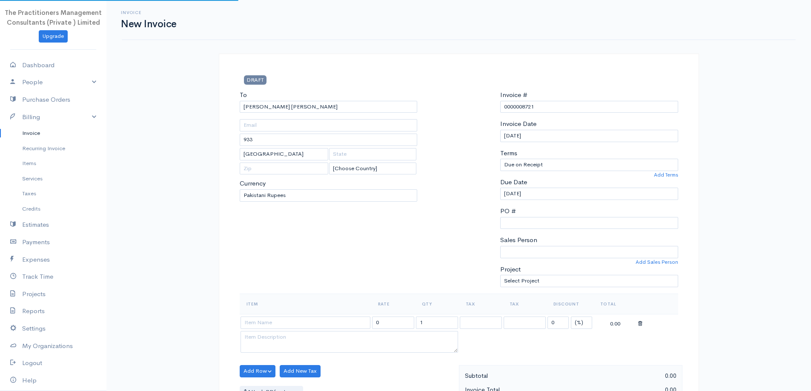
type input "577"
click at [349, 106] on input "[PERSON_NAME] [PERSON_NAME]" at bounding box center [329, 107] width 178 height 12
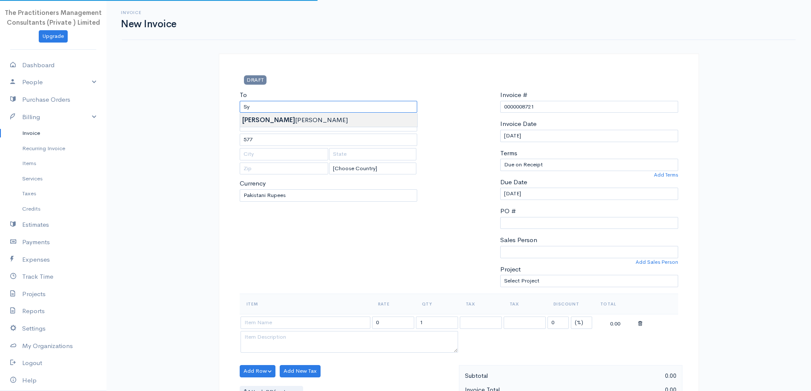
type input "S"
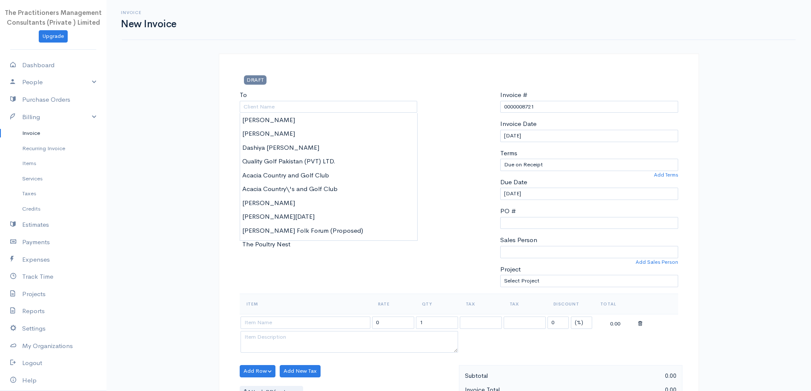
click at [26, 137] on link "Invoice" at bounding box center [53, 133] width 106 height 15
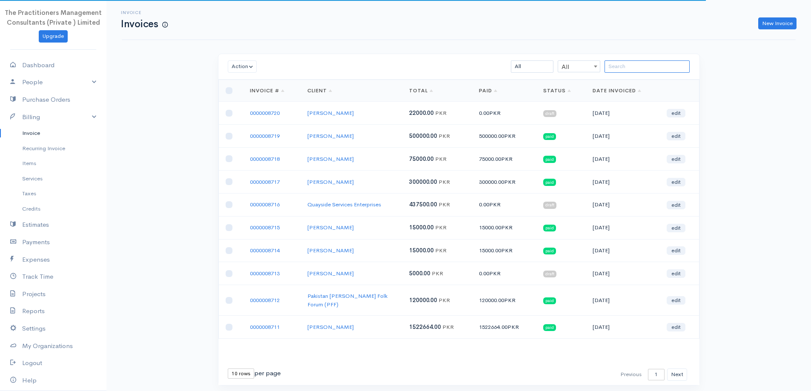
click at [609, 65] on input "search" at bounding box center [646, 66] width 85 height 12
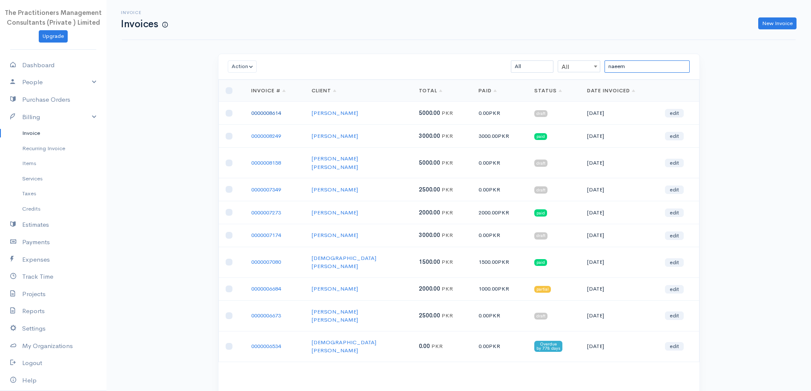
type input "naeem"
click at [266, 110] on link "0000008614" at bounding box center [266, 112] width 30 height 7
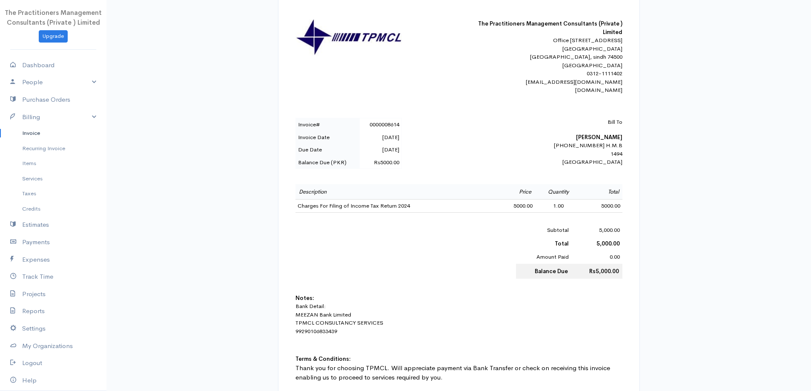
scroll to position [171, 0]
click at [15, 134] on link "Invoice" at bounding box center [53, 133] width 106 height 15
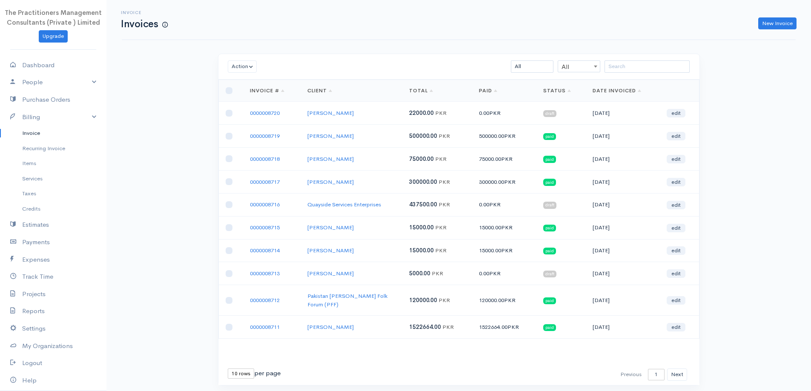
click at [637, 58] on div "Action Archive Delete Download PDF Send Mark as Sent Mark Un-Sent Enter Payment…" at bounding box center [458, 67] width 481 height 26
click at [641, 64] on input "search" at bounding box center [646, 66] width 85 height 12
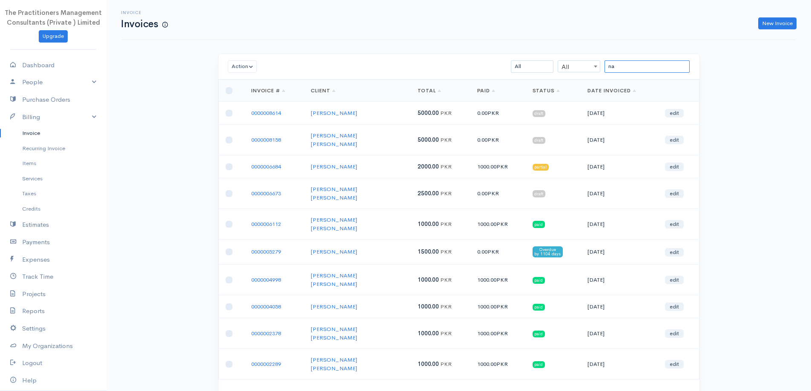
type input "n"
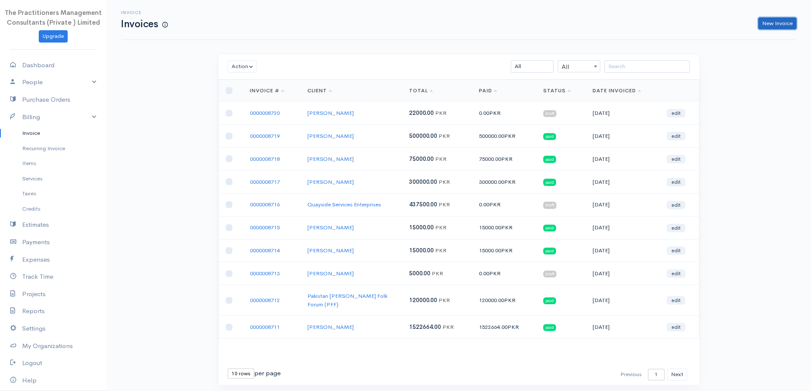
click at [761, 23] on link "New Invoice" at bounding box center [777, 23] width 38 height 12
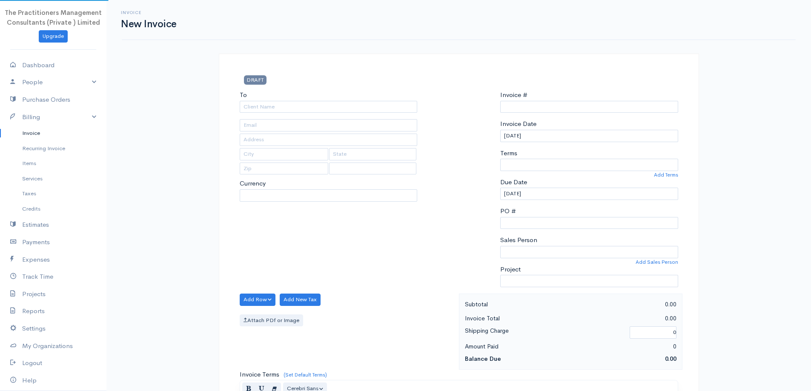
select select "[GEOGRAPHIC_DATA]"
select select "PKR"
type input "0000008721"
click at [386, 111] on input "To" at bounding box center [329, 107] width 178 height 12
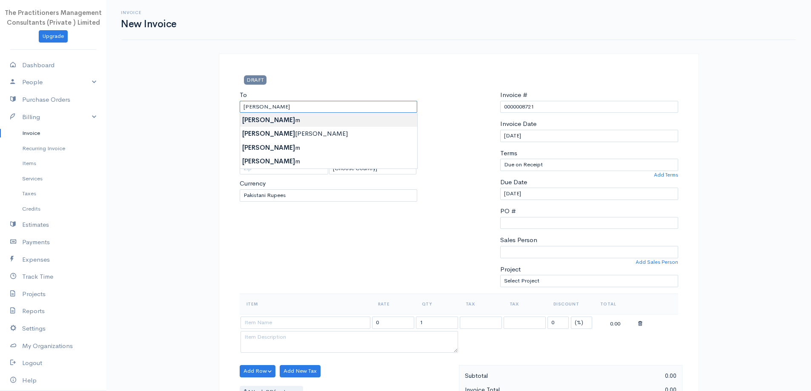
type input "[PERSON_NAME]"
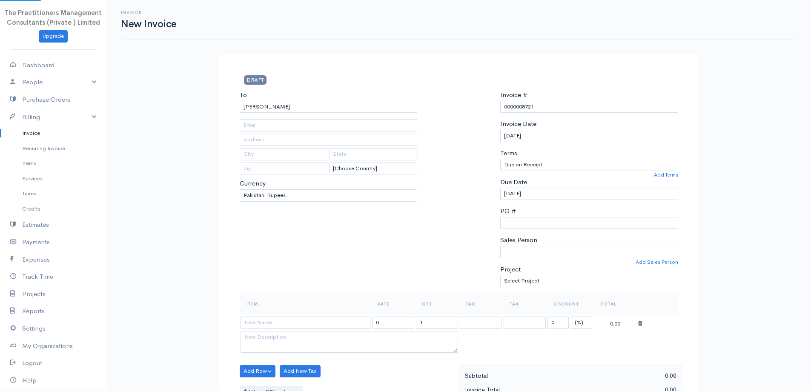
click at [320, 122] on body "The Practitioners Management Consultants (Private ) Limited Upgrade Dashboard P…" at bounding box center [405, 373] width 811 height 747
type input "2649"
type input "[GEOGRAPHIC_DATA]"
type input "0322-2246292"
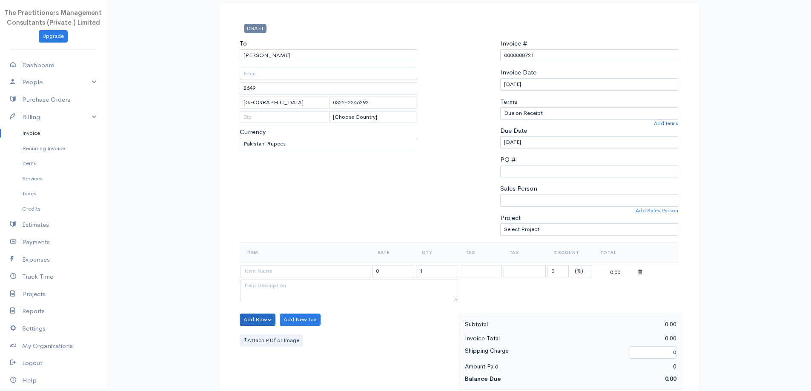
scroll to position [128, 0]
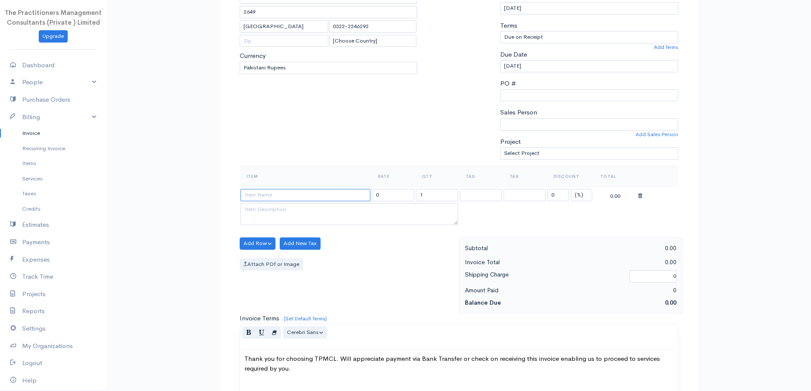
click at [327, 192] on input at bounding box center [305, 195] width 130 height 12
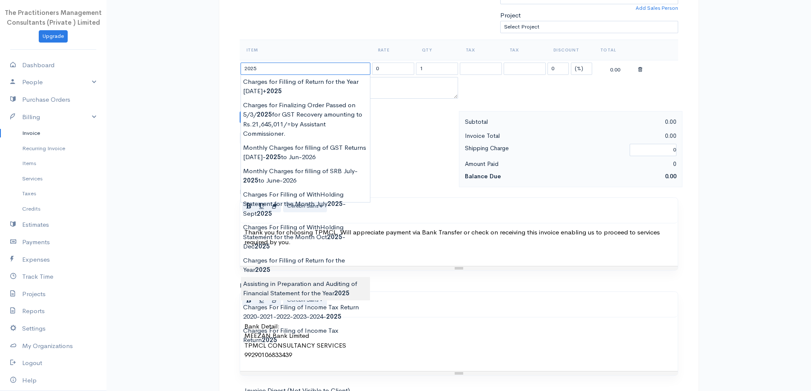
scroll to position [255, 0]
type input "Charges for Filling of Return for the Year [DATE]"
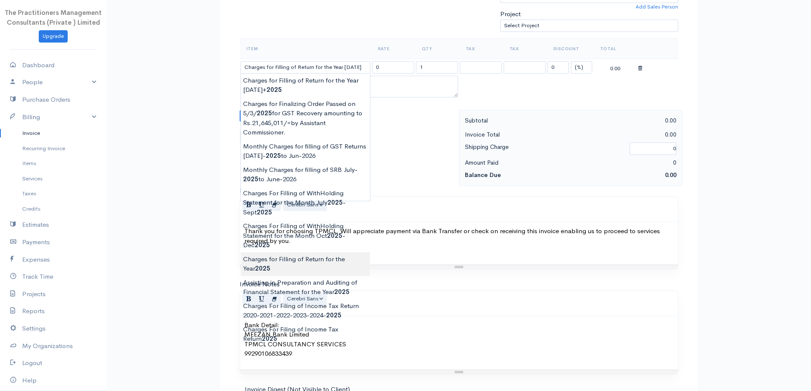
type input "62000.00"
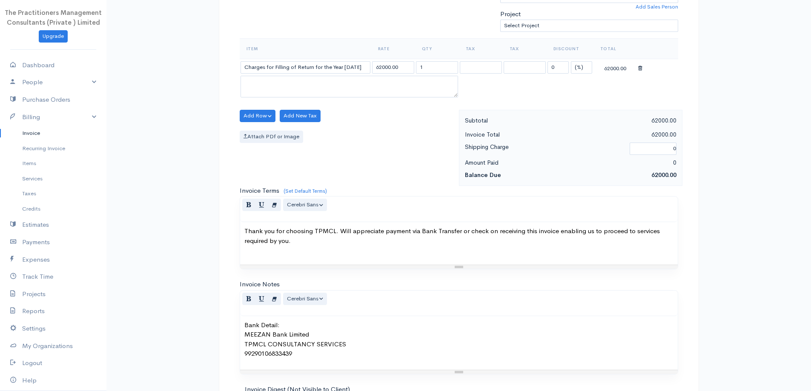
click at [334, 259] on body "The Practitioners Management Consultants (Private ) Limited Upgrade Dashboard P…" at bounding box center [405, 118] width 811 height 747
click at [385, 68] on input "62000.00" at bounding box center [393, 67] width 42 height 12
type input "5000.00"
click at [393, 125] on div "Add Row Add Item Row Add Time Row Add New Tax Attach PDf or Image" at bounding box center [346, 148] width 223 height 76
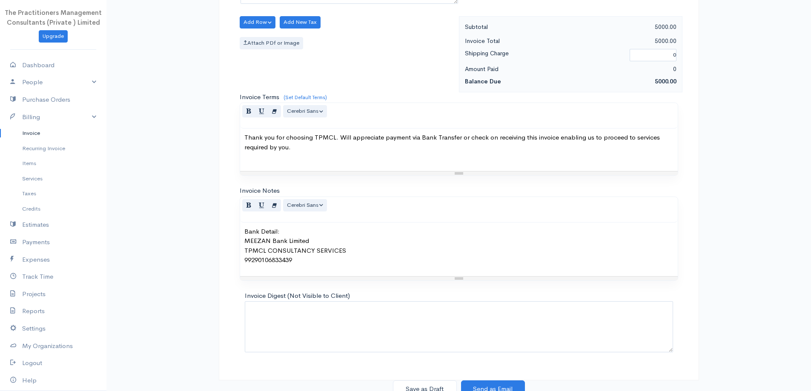
scroll to position [356, 0]
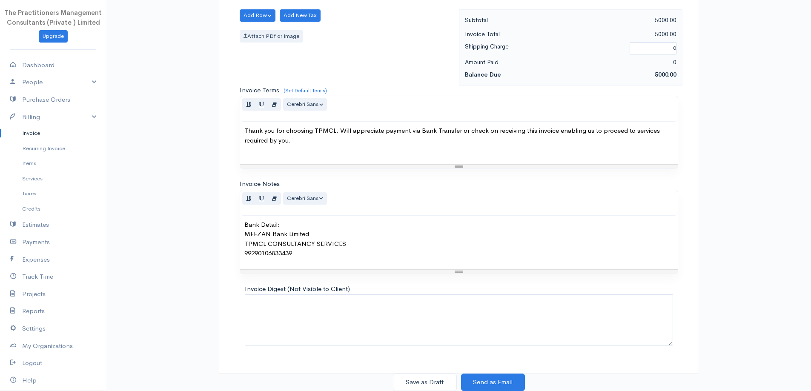
click at [417, 373] on div "DRAFT To [PERSON_NAME] 2649 [GEOGRAPHIC_DATA] 0322-2246292 [Choose Country] [GE…" at bounding box center [459, 36] width 480 height 676
click at [417, 376] on button "Save as Draft" at bounding box center [425, 382] width 64 height 17
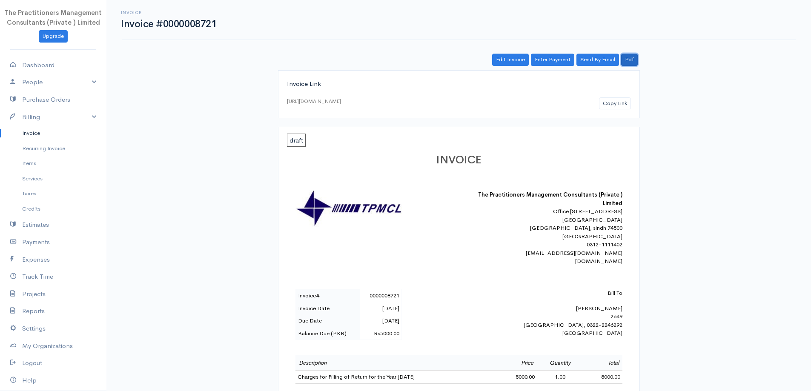
click at [637, 55] on link "Pdf" at bounding box center [629, 60] width 17 height 12
click at [19, 232] on link "Estimates" at bounding box center [53, 224] width 106 height 17
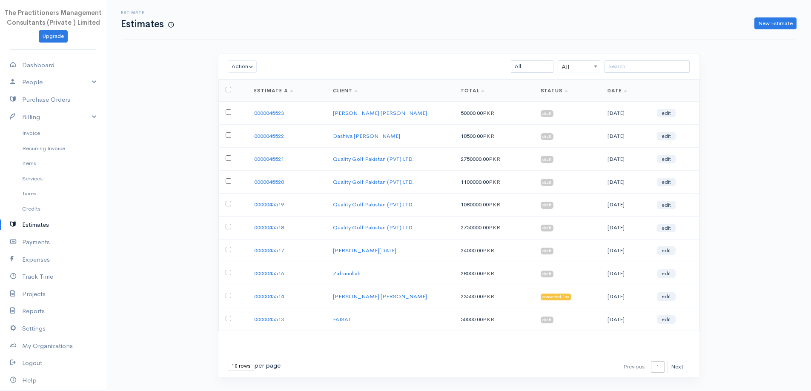
click at [259, 117] on td "0000045523" at bounding box center [286, 113] width 79 height 23
click at [260, 114] on link "0000045523" at bounding box center [269, 112] width 30 height 7
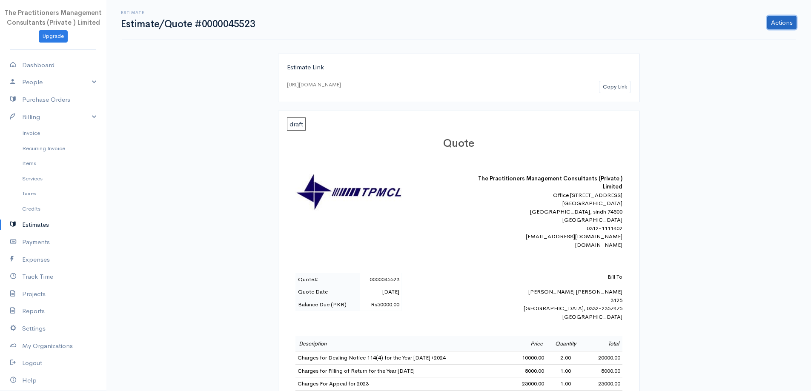
click at [779, 21] on link "Actions" at bounding box center [781, 23] width 29 height 14
click at [740, 73] on link "Convert To Invoice" at bounding box center [759, 70] width 75 height 15
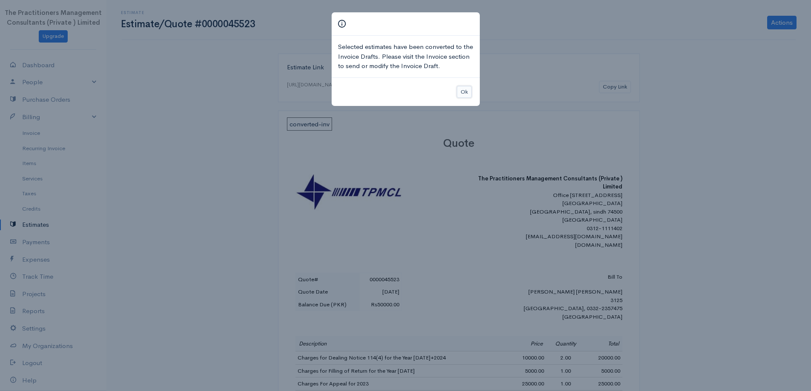
click at [459, 91] on button "Ok" at bounding box center [464, 92] width 15 height 12
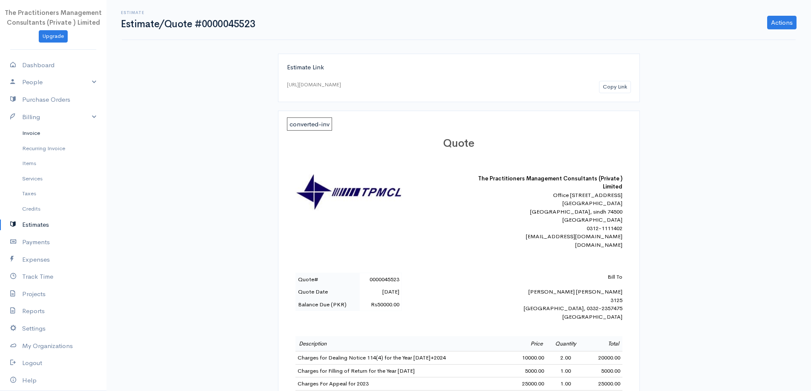
click at [25, 127] on link "Invoice" at bounding box center [53, 133] width 106 height 15
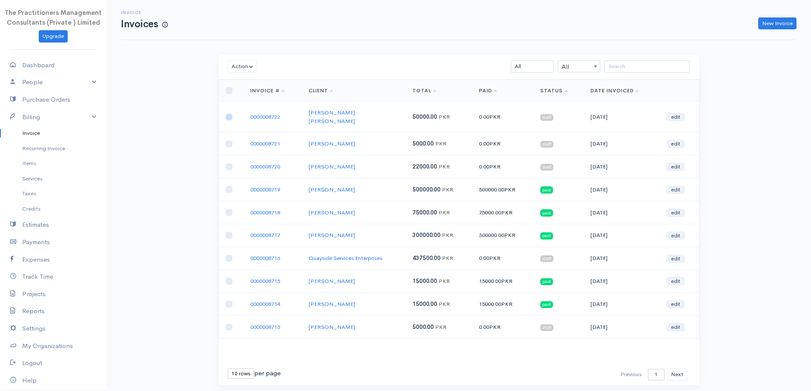
click at [229, 114] on input "checkbox" at bounding box center [229, 117] width 7 height 7
checkbox input "true"
click at [245, 63] on button "Action" at bounding box center [242, 66] width 29 height 12
click at [251, 115] on link "Download PDF" at bounding box center [261, 113] width 67 height 15
